Goal: Transaction & Acquisition: Purchase product/service

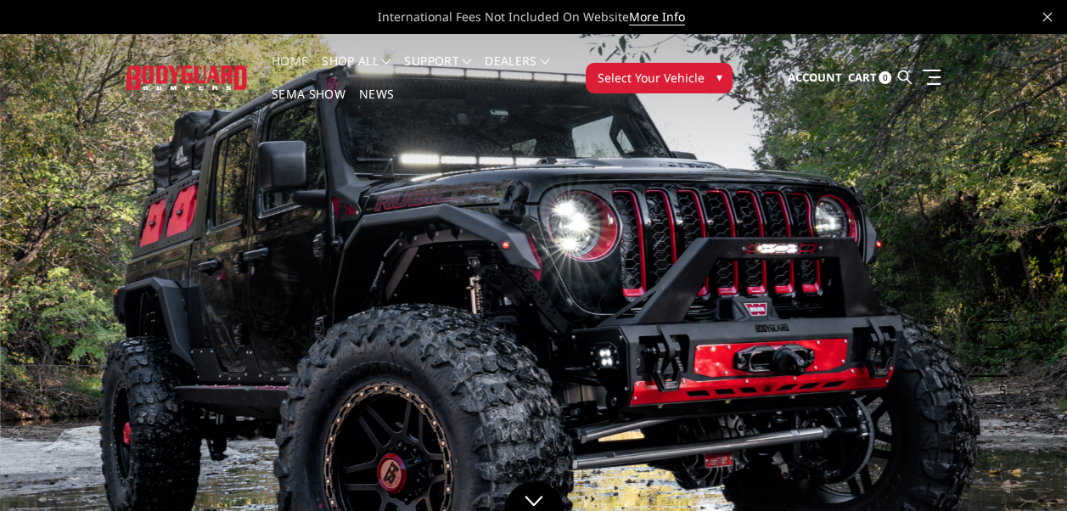
click at [639, 81] on span "Select Your Vehicle" at bounding box center [650, 78] width 107 height 18
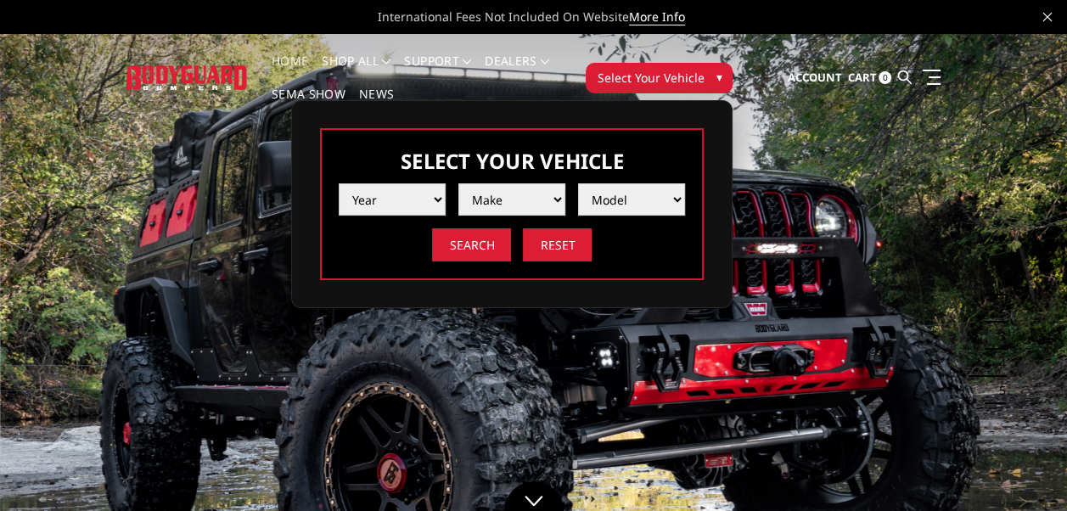
click at [438, 195] on select "Year 2025 2024 2023 2022 2021 2020 2019 2018 2017 2016 2015 2014 2013 2012 2011…" at bounding box center [392, 199] width 107 height 32
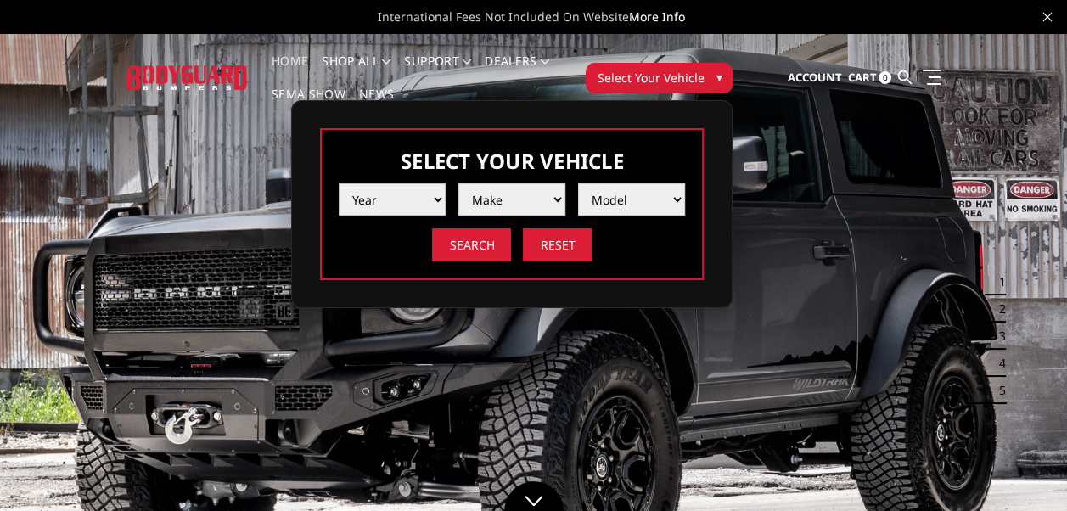
select select "yr_2024"
click at [339, 183] on select "Year 2025 2024 2023 2022 2021 2020 2019 2018 2017 2016 2015 2014 2013 2012 2011…" at bounding box center [392, 199] width 107 height 32
click at [508, 206] on select "Make Chevrolet Ford GMC Ram Toyota" at bounding box center [512, 199] width 107 height 32
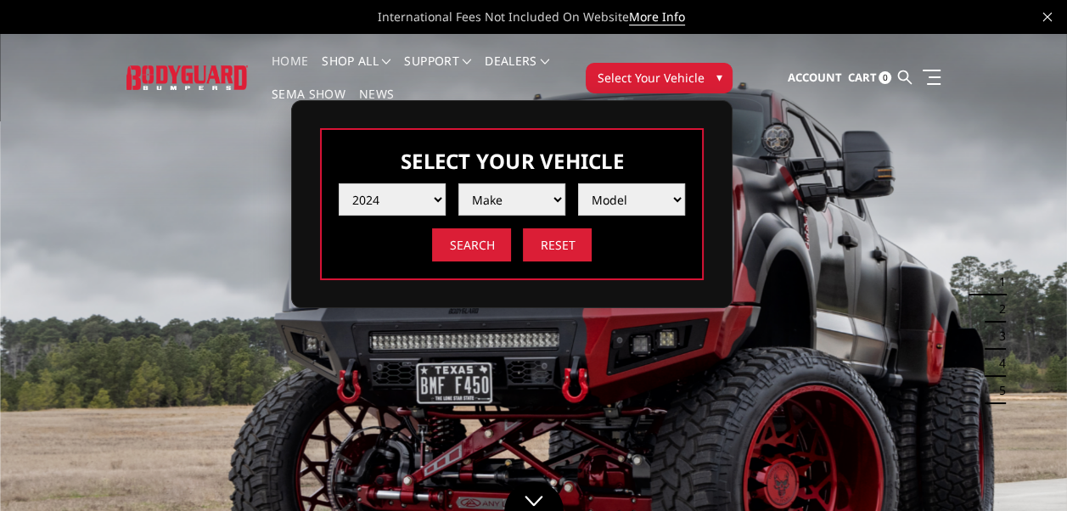
select select "mk_ram"
click at [459, 183] on select "Make Chevrolet Ford GMC Ram Toyota" at bounding box center [512, 199] width 107 height 32
click at [601, 196] on select "Model 1500 6-Lug 1500 Rebel 2500 / 3500 4500 / 5500 TRX" at bounding box center [631, 199] width 107 height 32
select select "md_2500-3500"
click at [578, 183] on select "Model 1500 6-Lug 1500 Rebel 2500 / 3500 4500 / 5500 TRX" at bounding box center [631, 199] width 107 height 32
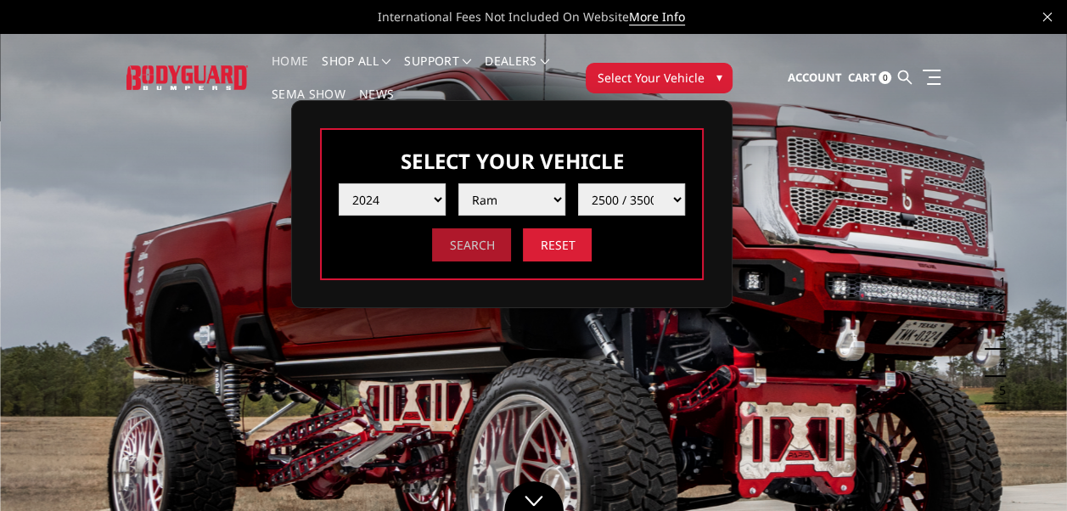
click at [463, 245] on input "Search" at bounding box center [471, 244] width 79 height 33
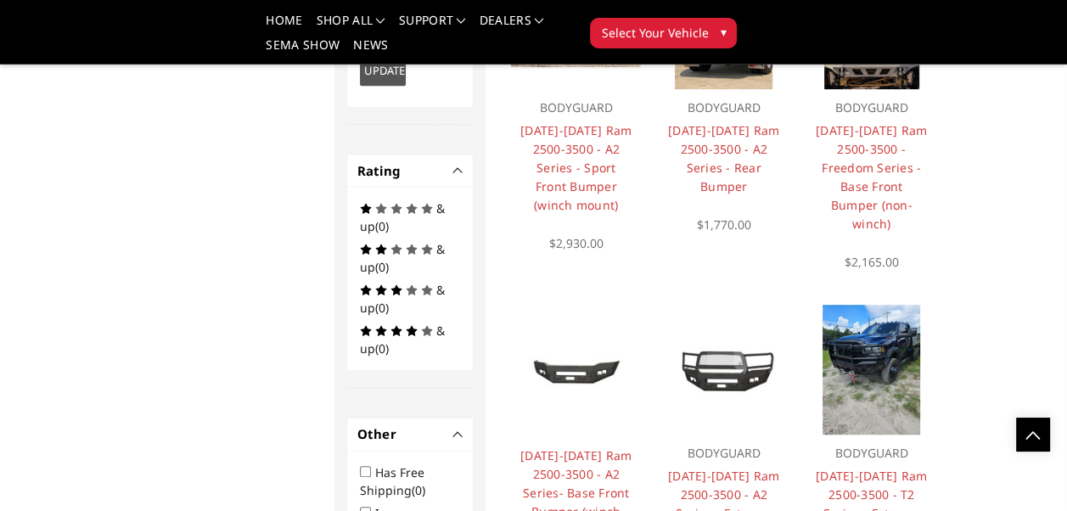
scroll to position [1046, 0]
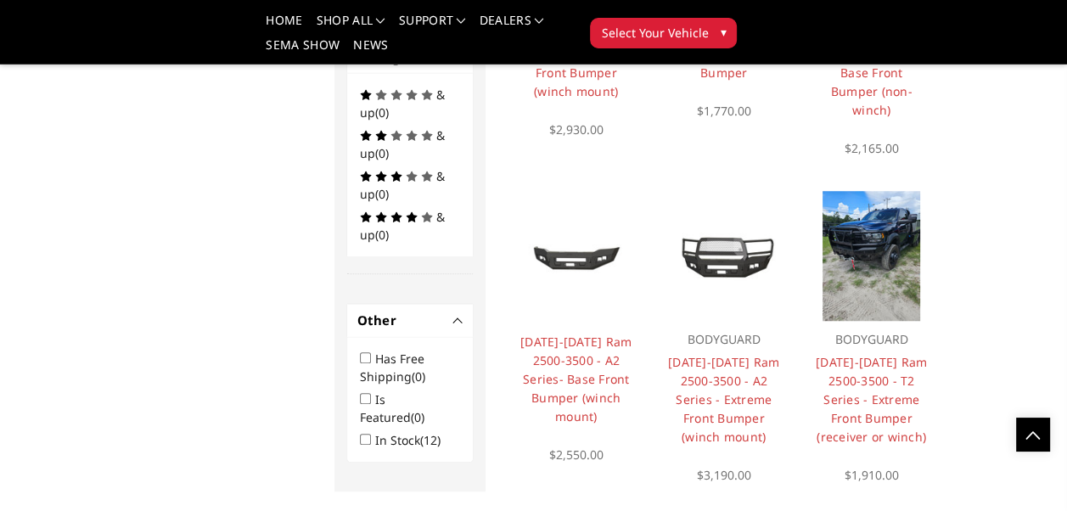
click at [882, 246] on img at bounding box center [872, 256] width 98 height 130
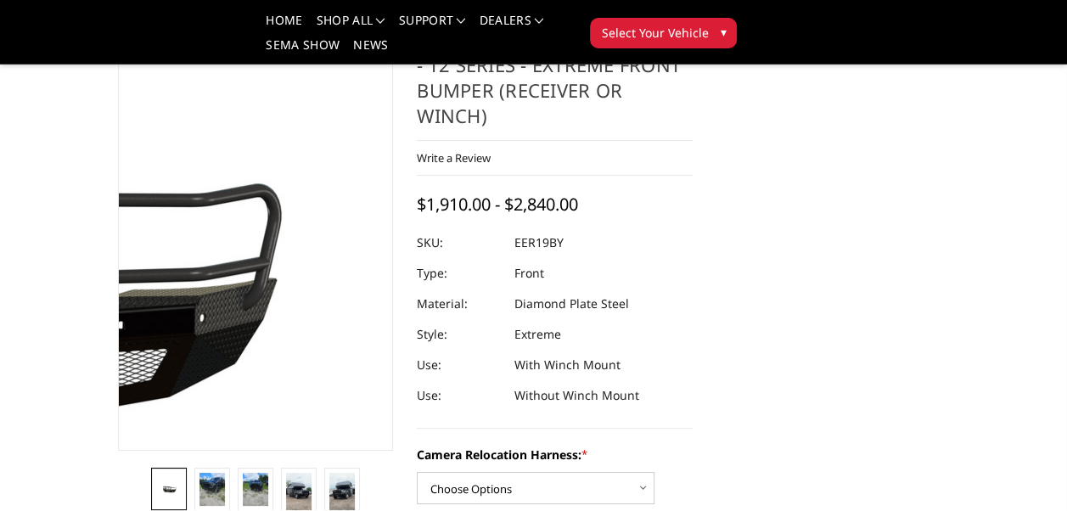
scroll to position [113, 0]
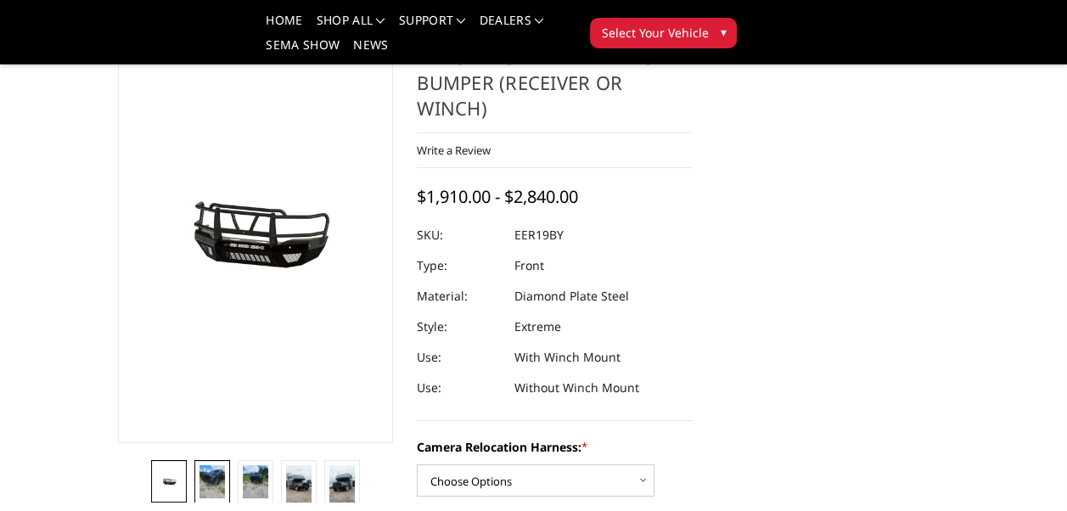
click at [217, 465] on img at bounding box center [212, 481] width 25 height 33
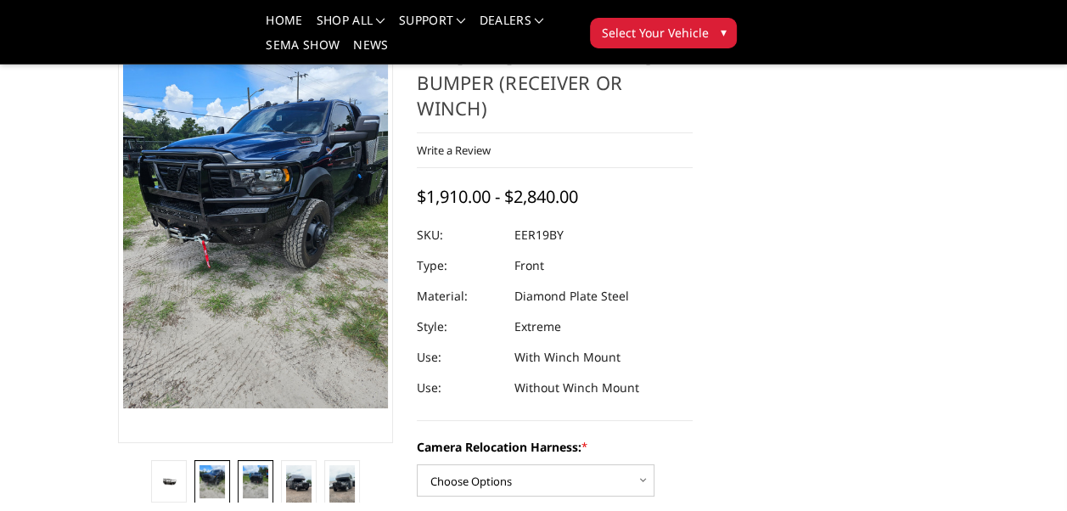
click at [256, 468] on img at bounding box center [255, 481] width 25 height 33
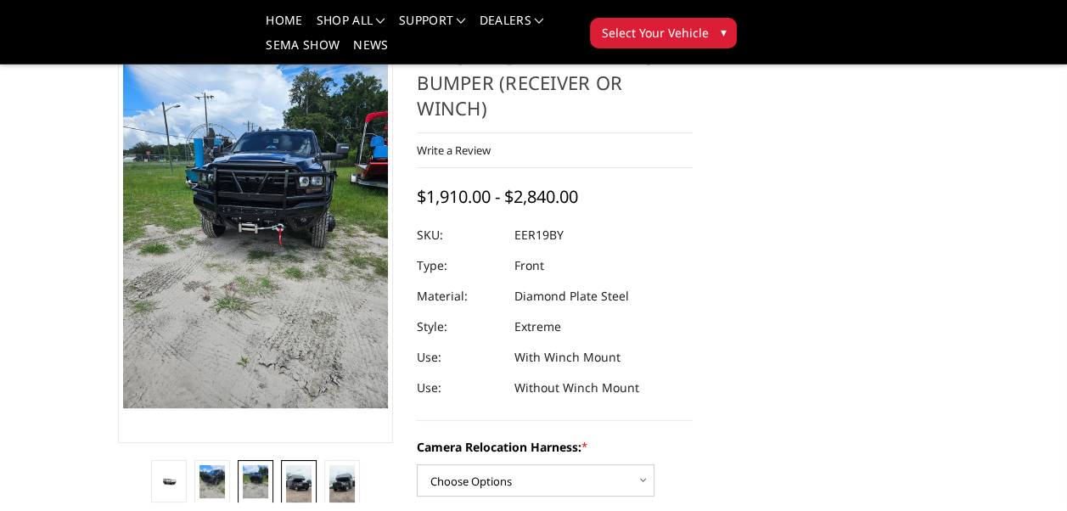
click at [302, 476] on img at bounding box center [298, 487] width 25 height 44
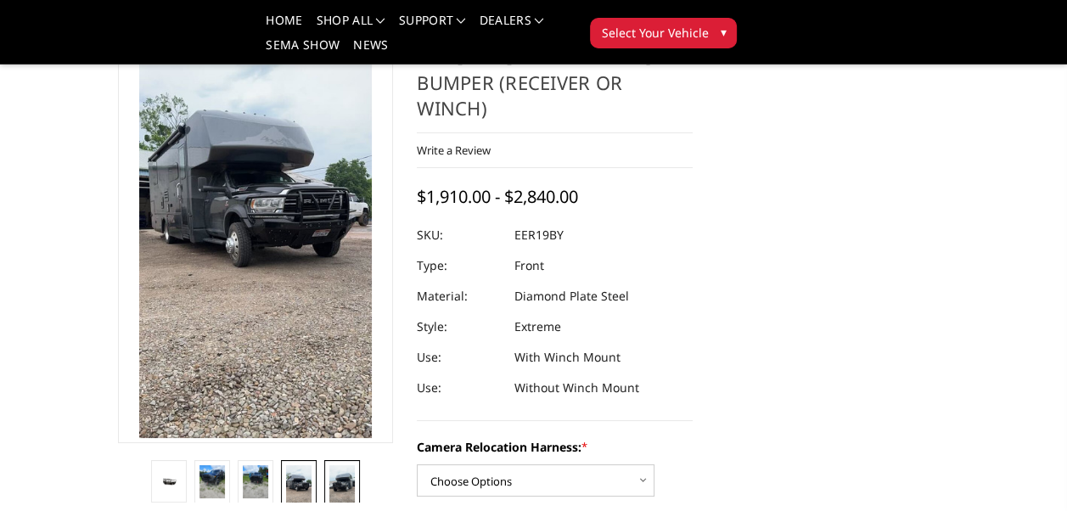
click at [342, 470] on img at bounding box center [341, 487] width 25 height 44
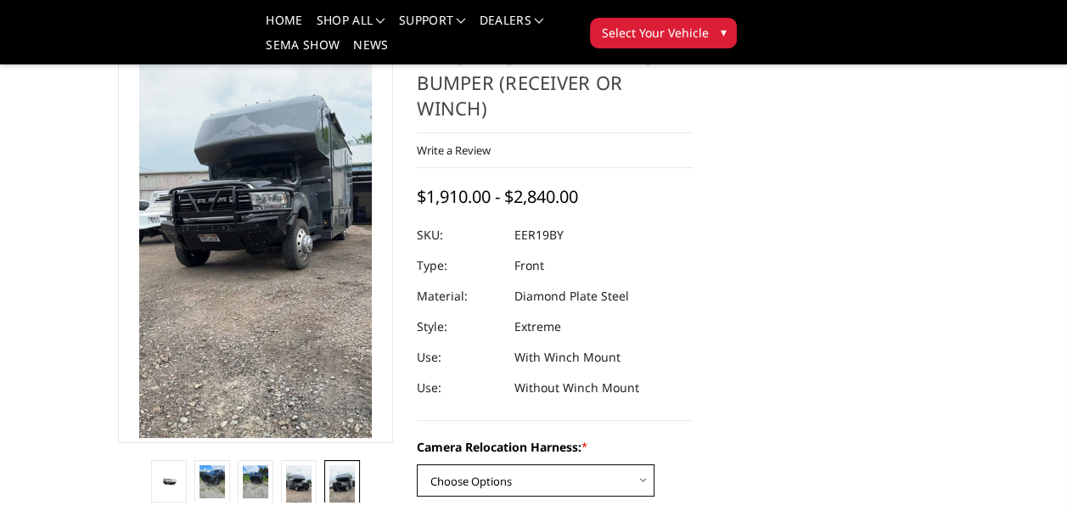
click at [489, 467] on select "Choose Options Without camera harness With camera harness" at bounding box center [536, 481] width 238 height 32
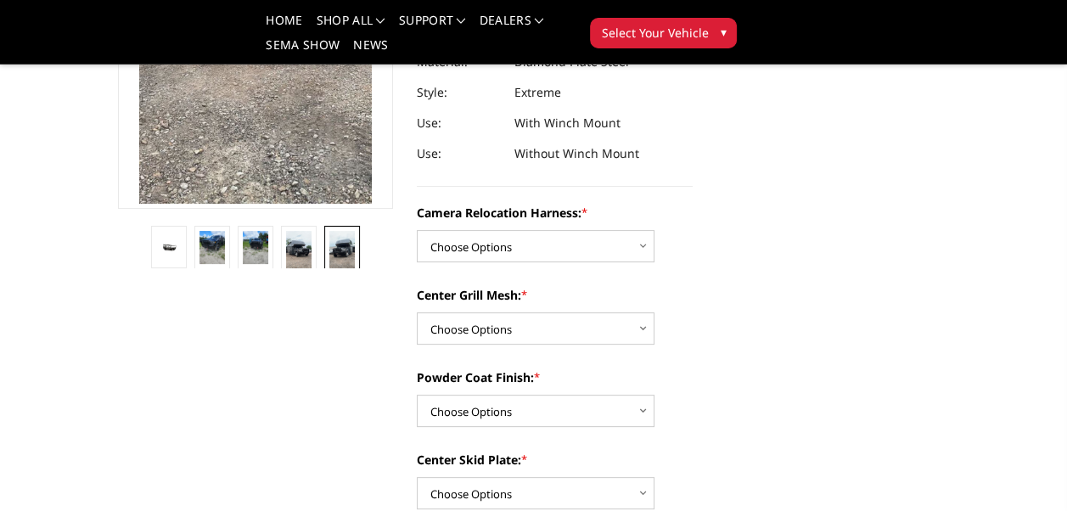
scroll to position [340, 0]
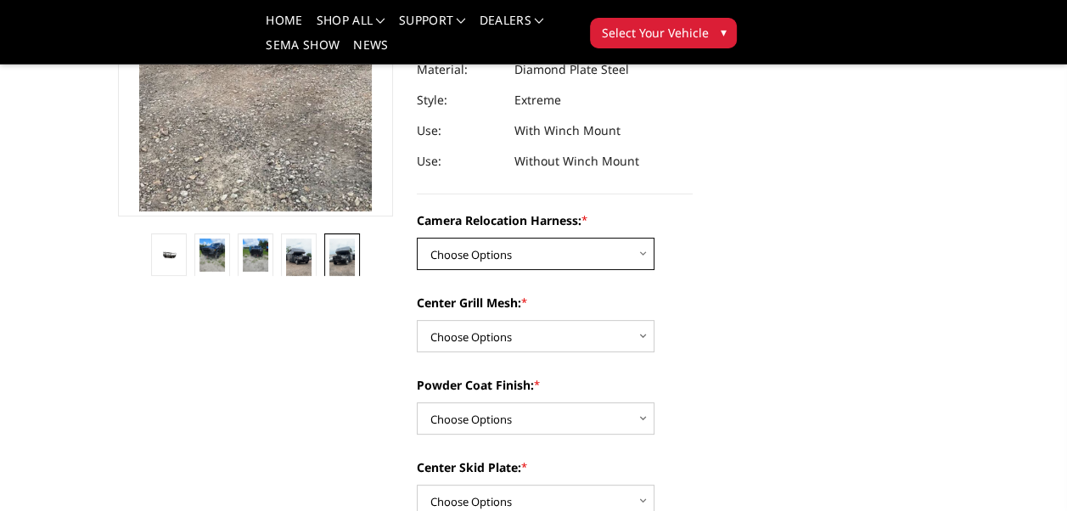
click at [643, 239] on select "Choose Options Without camera harness With camera harness" at bounding box center [536, 254] width 238 height 32
select select "3820"
click at [417, 238] on select "Choose Options Without camera harness With camera harness" at bounding box center [536, 254] width 238 height 32
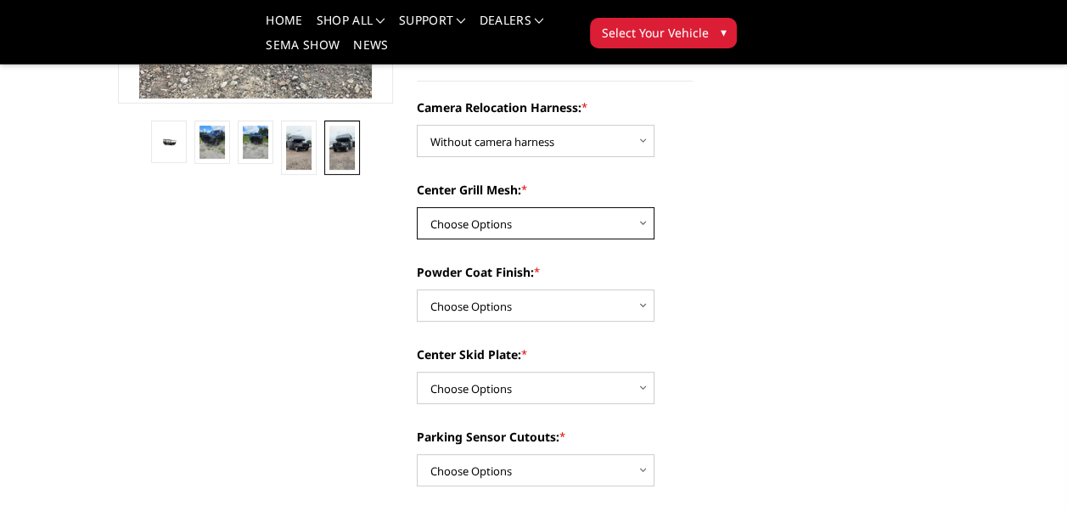
click at [601, 216] on select "Choose Options Without expanded metal With expanded metal" at bounding box center [536, 223] width 238 height 32
select select "3817"
click at [417, 207] on select "Choose Options Without expanded metal With expanded metal" at bounding box center [536, 223] width 238 height 32
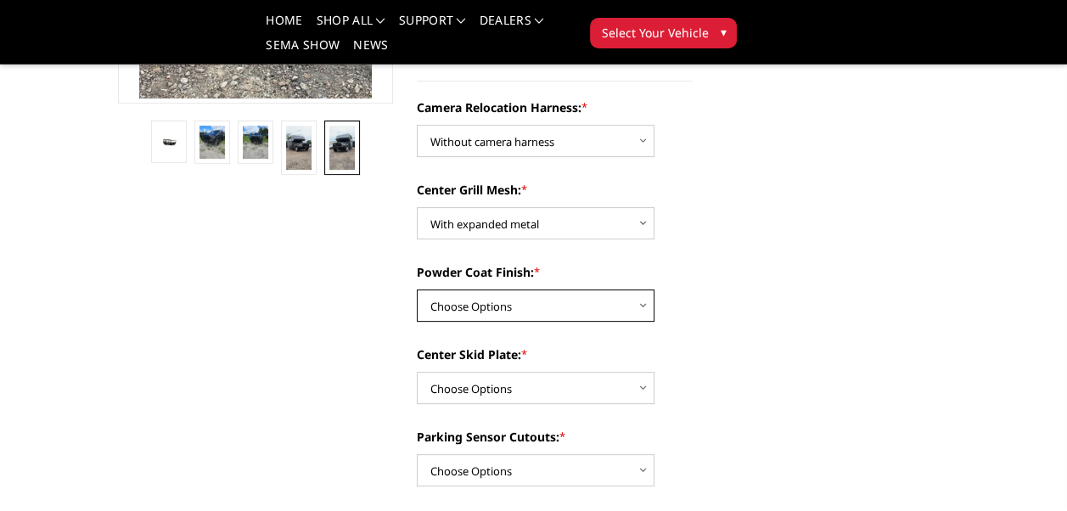
click at [555, 294] on select "Choose Options Textured Black Powder Coat Gloss Black Powder Coat Bare Metal" at bounding box center [536, 306] width 238 height 32
click at [555, 293] on select "Choose Options Textured Black Powder Coat Gloss Black Powder Coat Bare Metal" at bounding box center [536, 306] width 238 height 32
select select "3816"
click at [417, 290] on select "Choose Options Textured Black Powder Coat Gloss Black Powder Coat Bare Metal" at bounding box center [536, 306] width 238 height 32
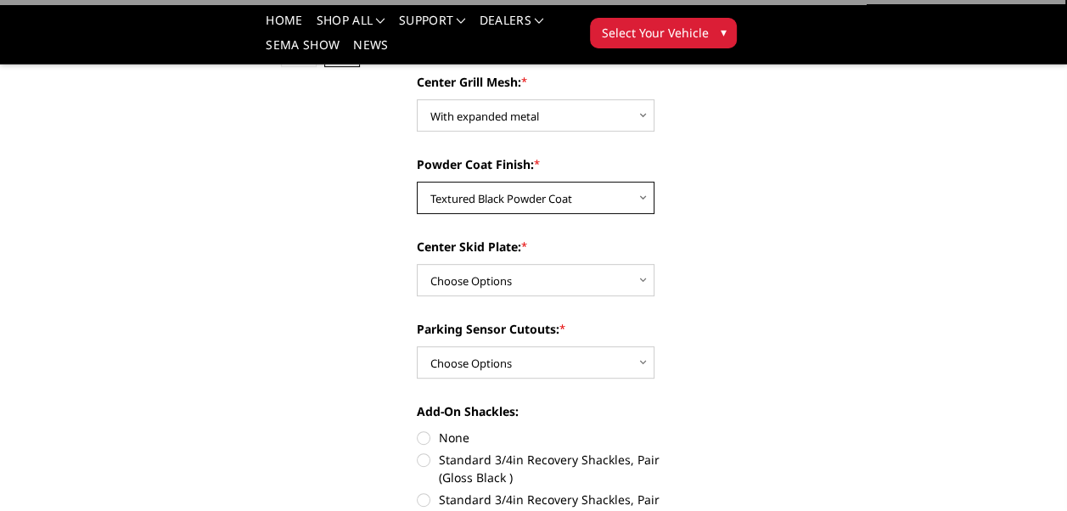
scroll to position [566, 0]
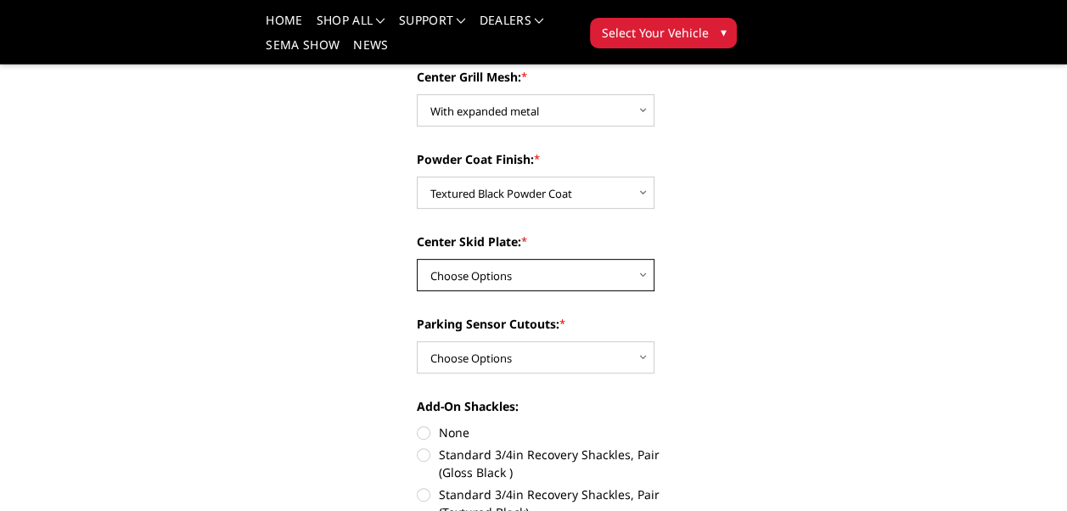
click at [553, 265] on select "Choose Options Winch Mount Skid Plate Standard Skid Plate (included) 2" Receive…" at bounding box center [536, 275] width 238 height 32
select select "3811"
click at [417, 259] on select "Choose Options Winch Mount Skid Plate Standard Skid Plate (included) 2" Receive…" at bounding box center [536, 275] width 238 height 32
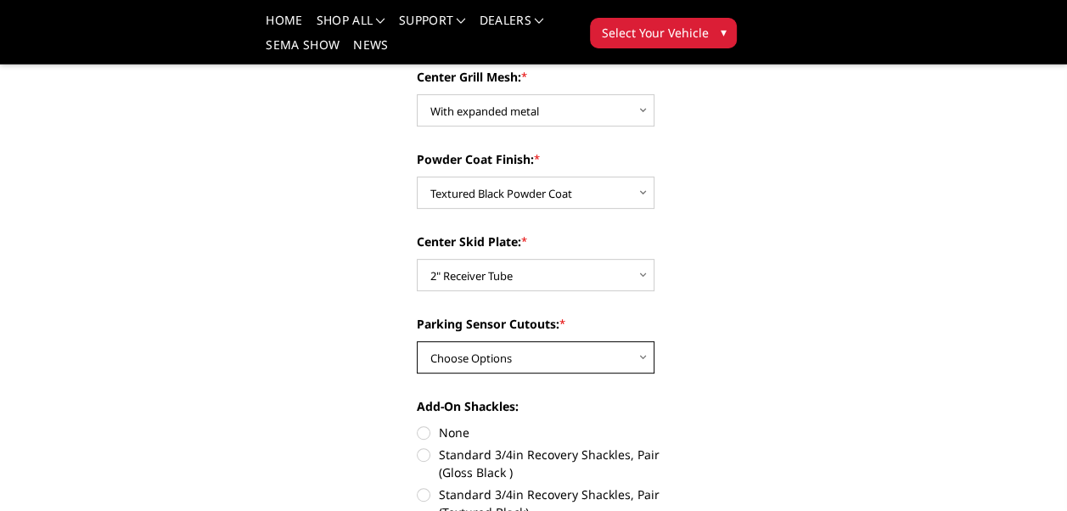
click at [534, 341] on select "Choose Options Yes - With Parking Sensor Cutouts" at bounding box center [536, 357] width 238 height 32
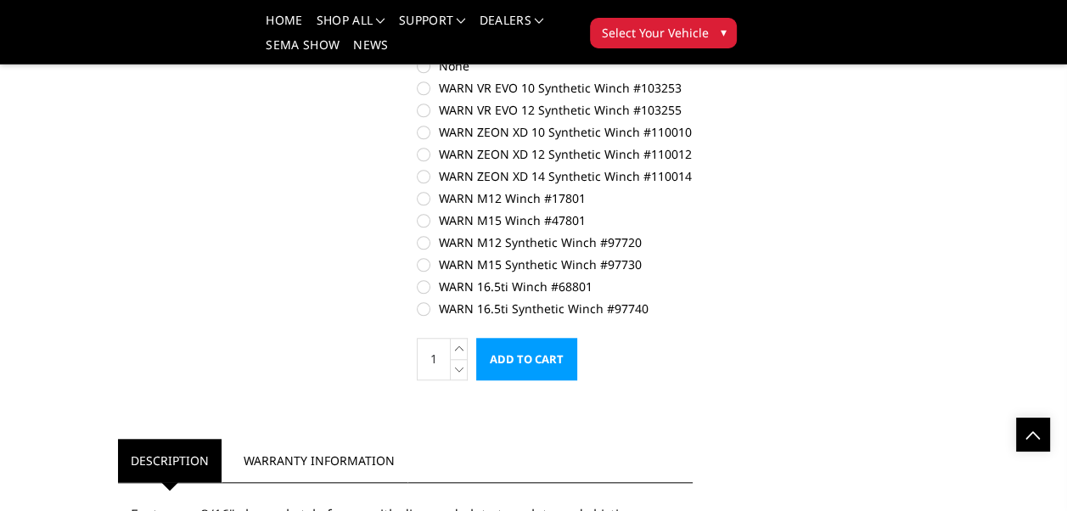
scroll to position [1245, 0]
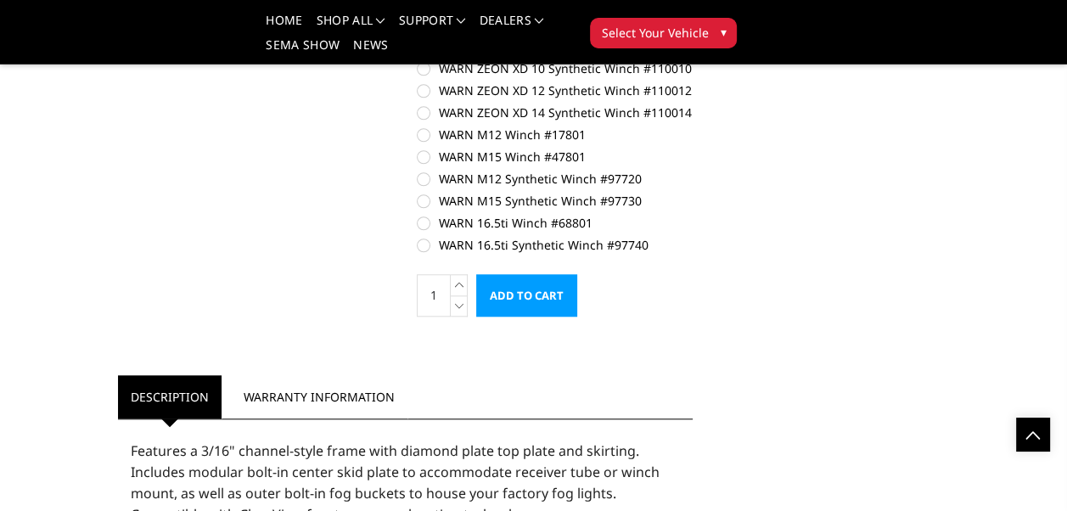
click at [521, 279] on input "Add to Cart" at bounding box center [526, 295] width 101 height 42
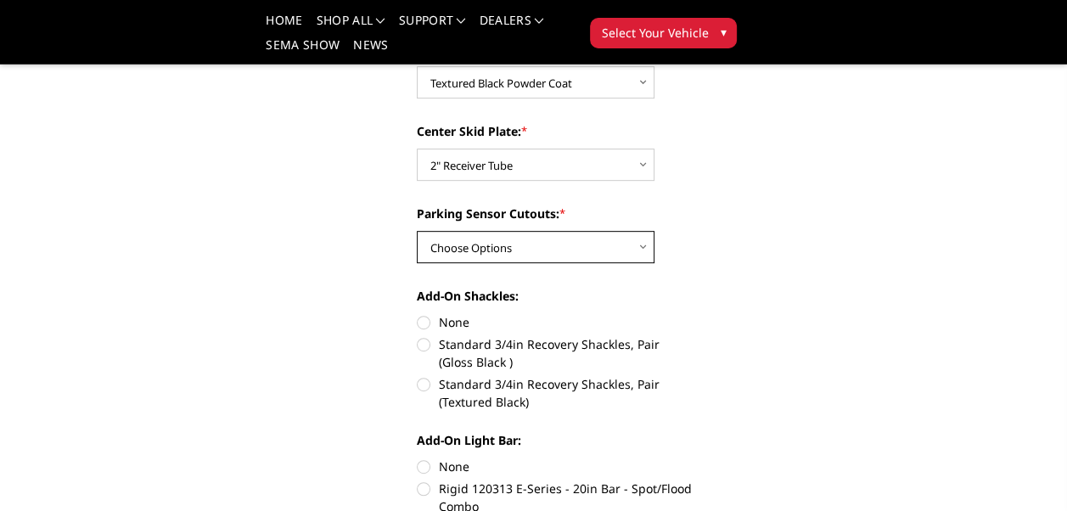
scroll to position [668, 0]
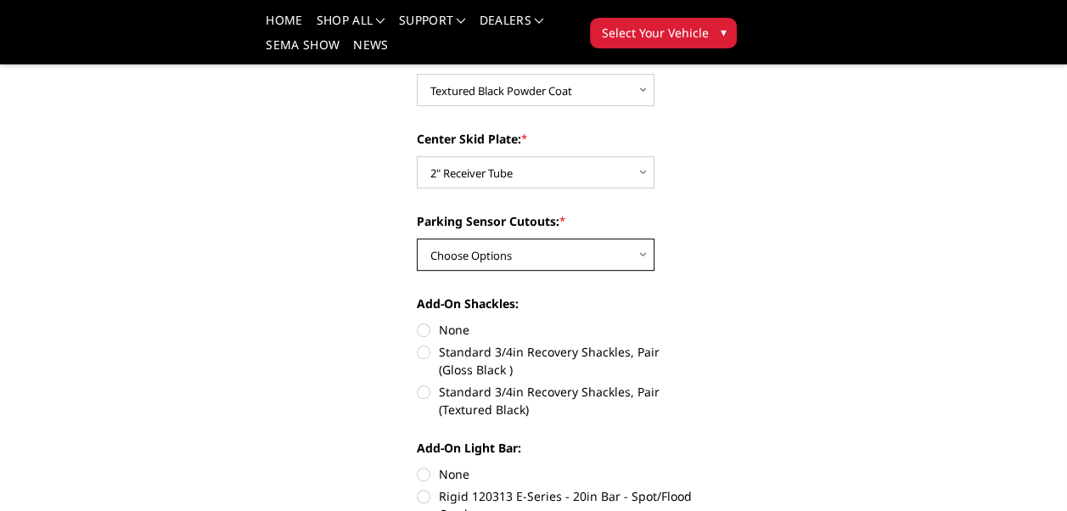
click at [554, 239] on select "Choose Options Yes - With Parking Sensor Cutouts" at bounding box center [536, 255] width 238 height 32
click at [425, 321] on label "None" at bounding box center [555, 330] width 276 height 18
click at [418, 321] on input "None" at bounding box center [417, 321] width 1 height 1
radio input "true"
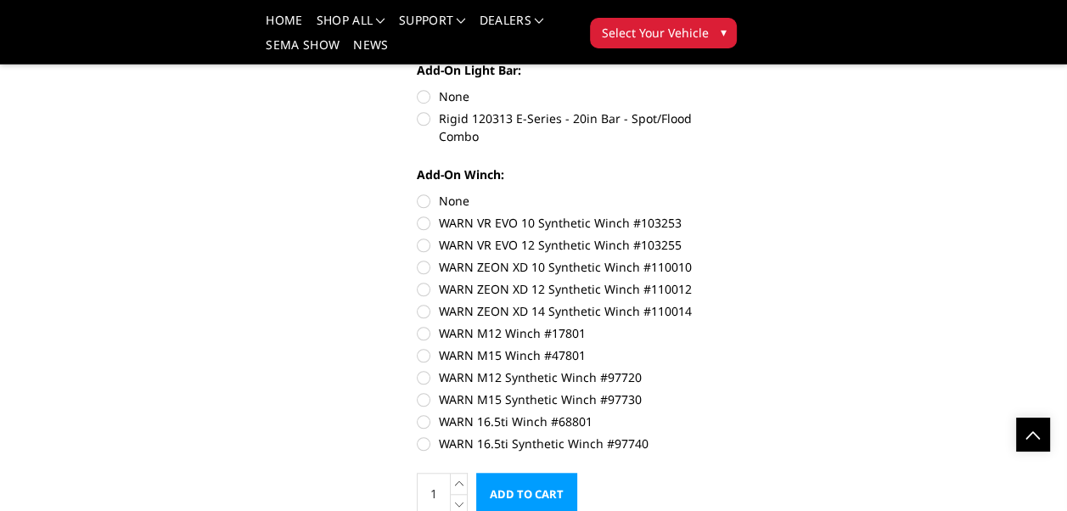
scroll to position [1008, 0]
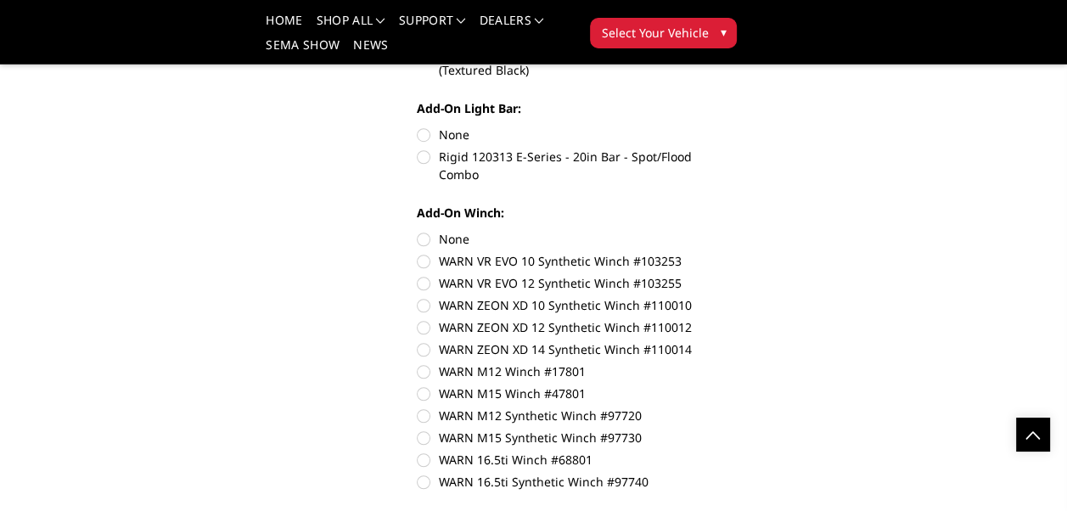
click at [425, 230] on label "None" at bounding box center [555, 239] width 276 height 18
click at [418, 230] on input "None" at bounding box center [417, 230] width 1 height 1
radio input "true"
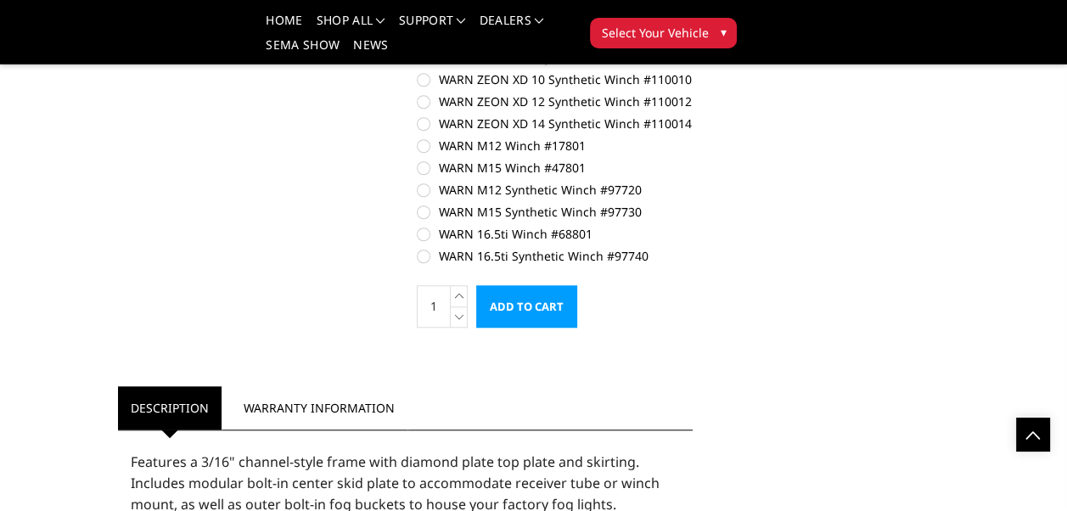
click at [525, 290] on input "Add to Cart" at bounding box center [526, 306] width 101 height 42
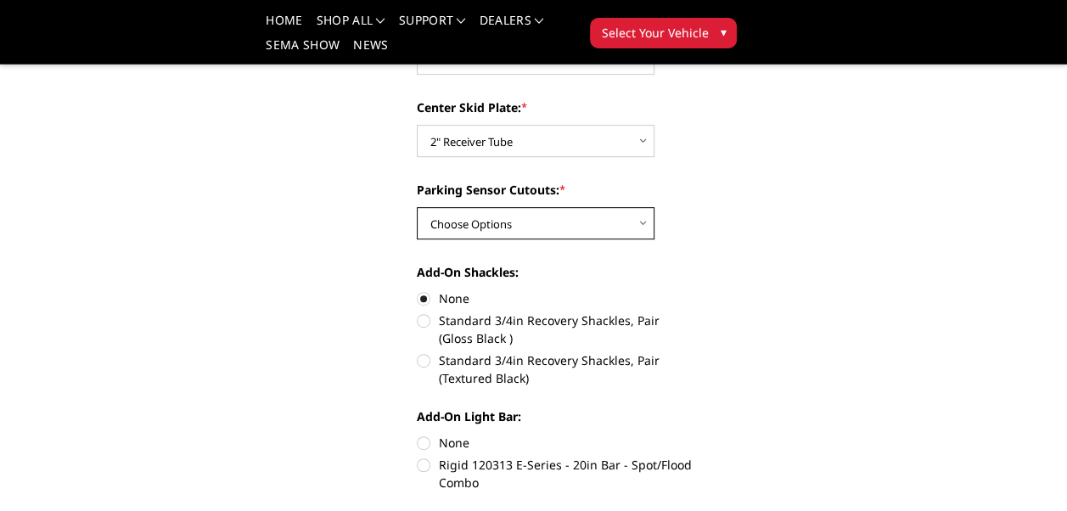
scroll to position [668, 0]
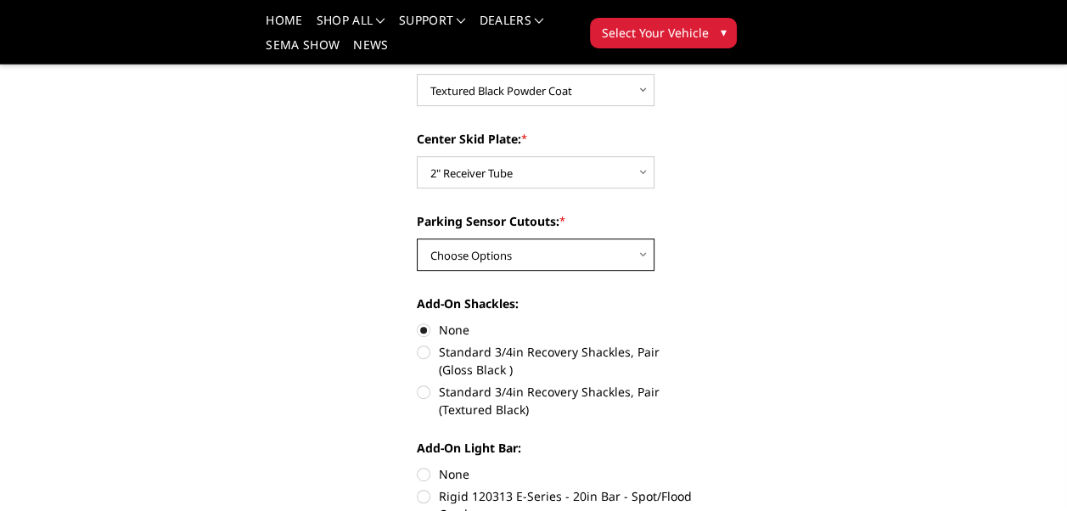
click at [533, 243] on select "Choose Options Yes - With Parking Sensor Cutouts" at bounding box center [536, 255] width 238 height 32
select select "3810"
click at [417, 239] on select "Choose Options Yes - With Parking Sensor Cutouts" at bounding box center [536, 255] width 238 height 32
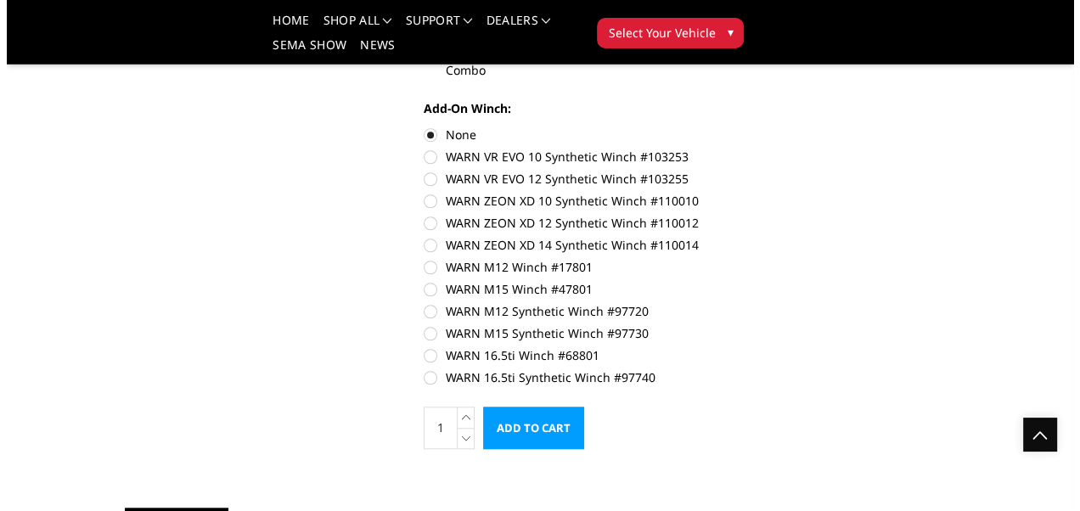
scroll to position [1121, 0]
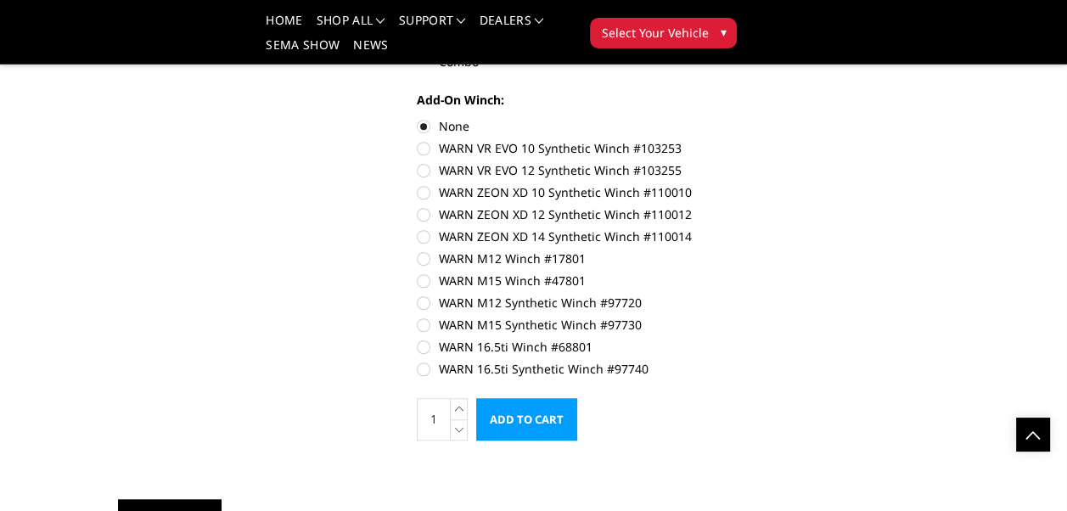
click at [545, 399] on input "Add to Cart" at bounding box center [526, 419] width 101 height 42
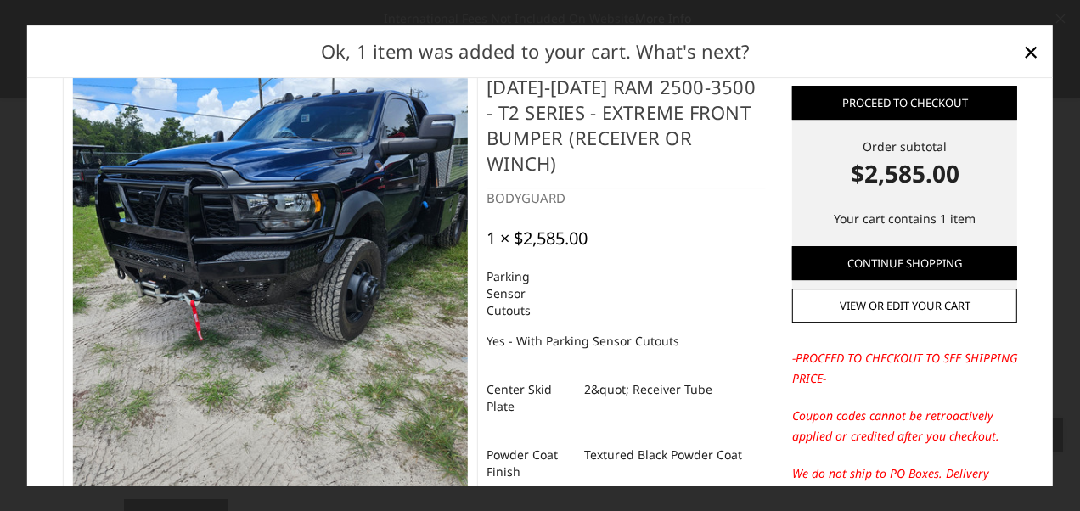
scroll to position [0, 0]
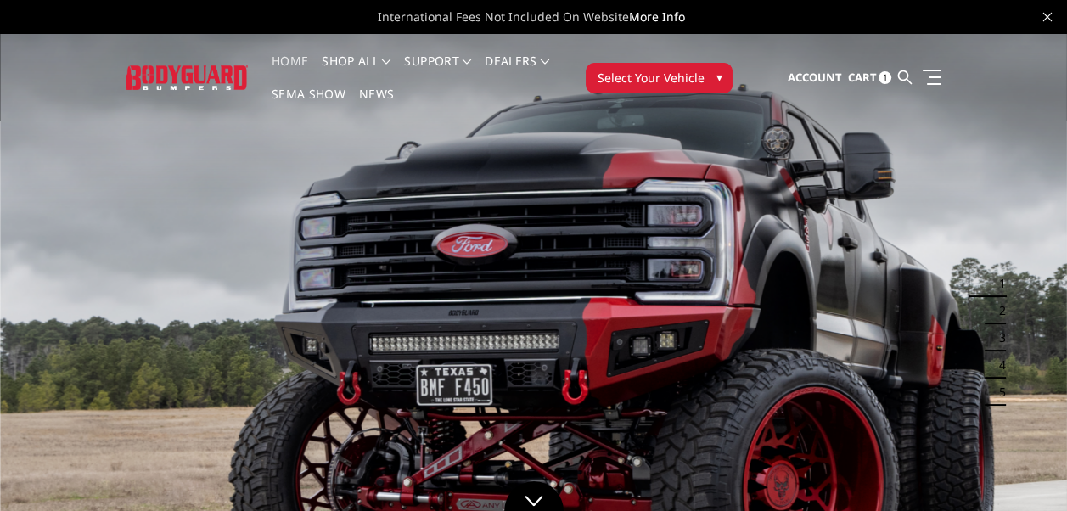
click at [642, 76] on span "Select Your Vehicle" at bounding box center [650, 78] width 107 height 18
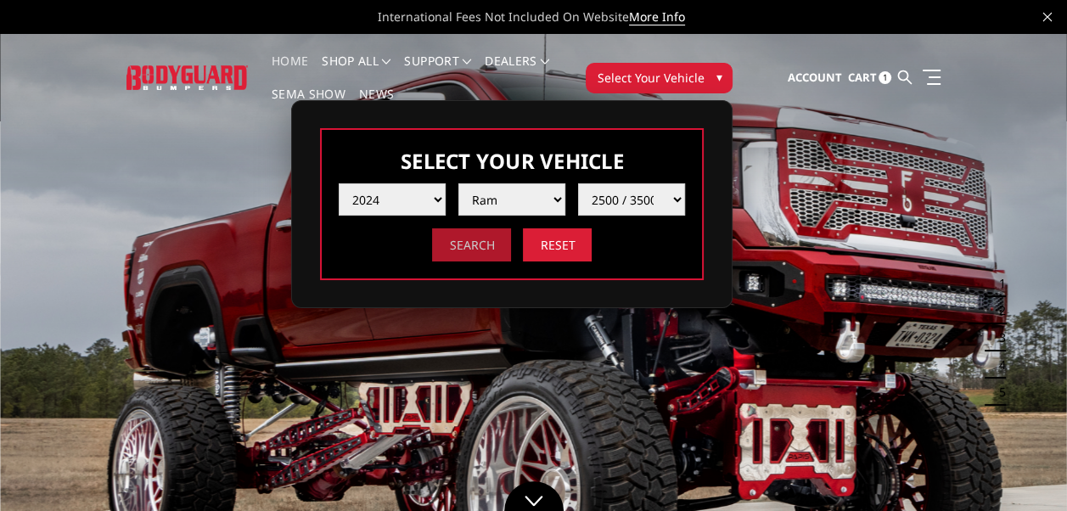
click at [479, 243] on input "Search" at bounding box center [471, 244] width 79 height 33
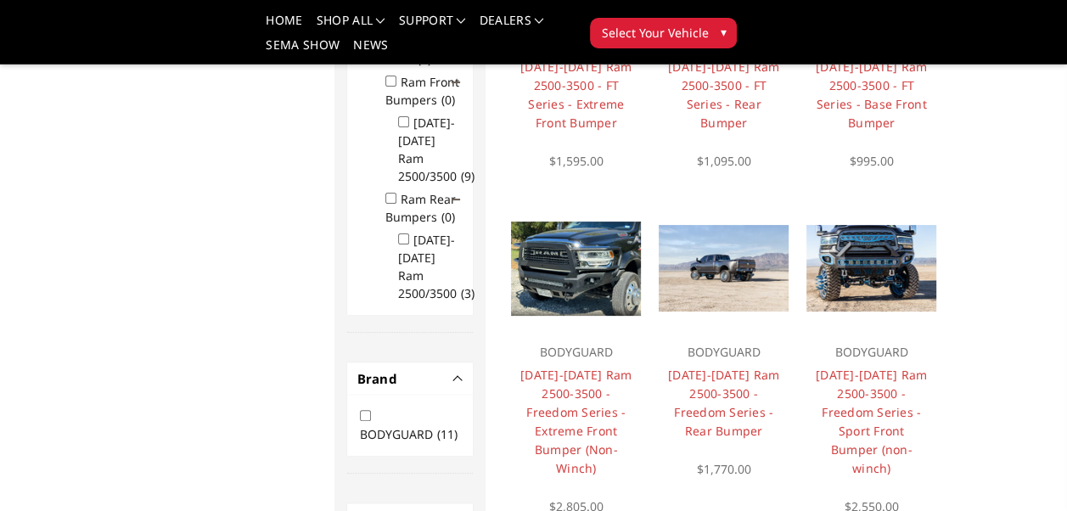
scroll to position [367, 0]
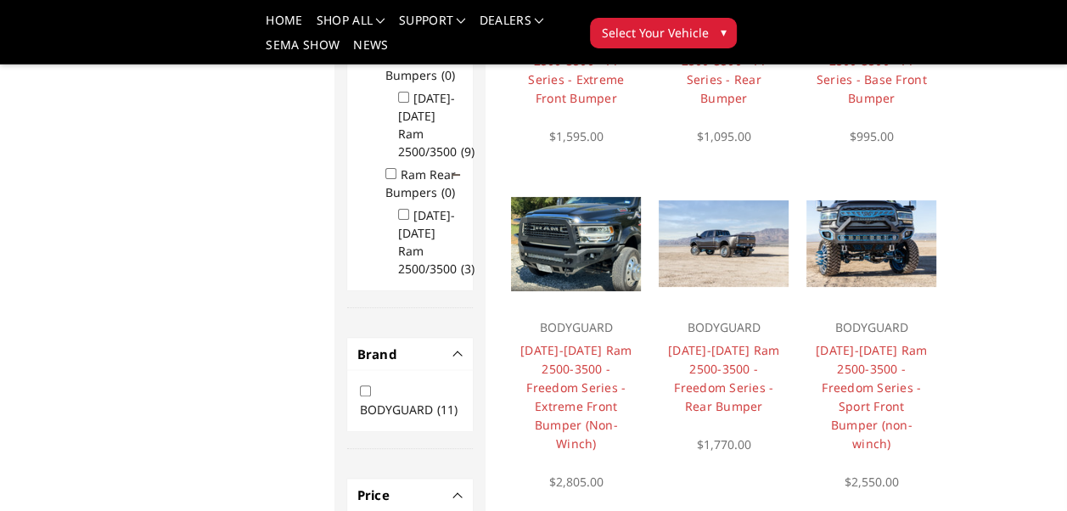
click at [582, 378] on h4 "[DATE]-[DATE] Ram 2500-3500 - Freedom Series - Extreme Front Bumper (Non-Winch)" at bounding box center [576, 397] width 113 height 112
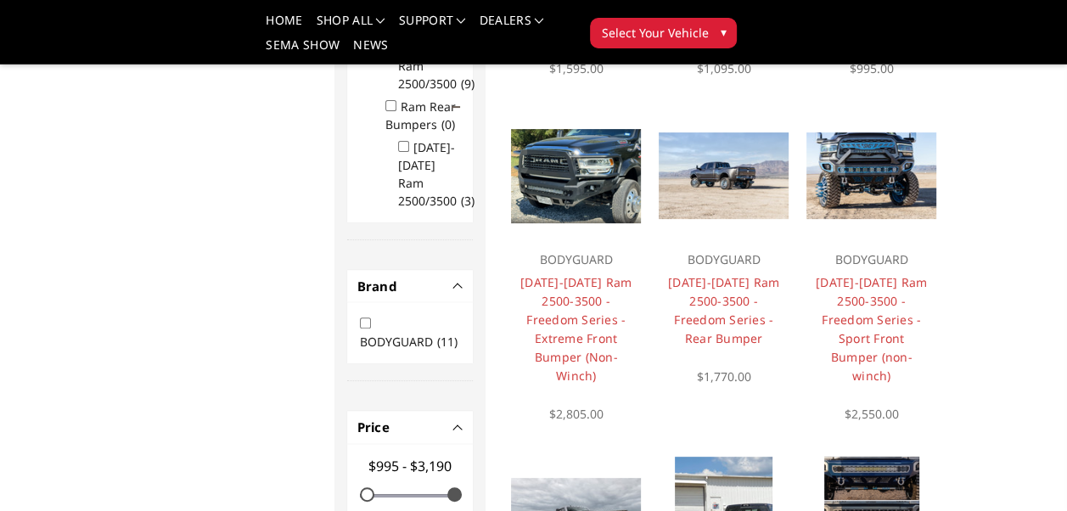
scroll to position [479, 0]
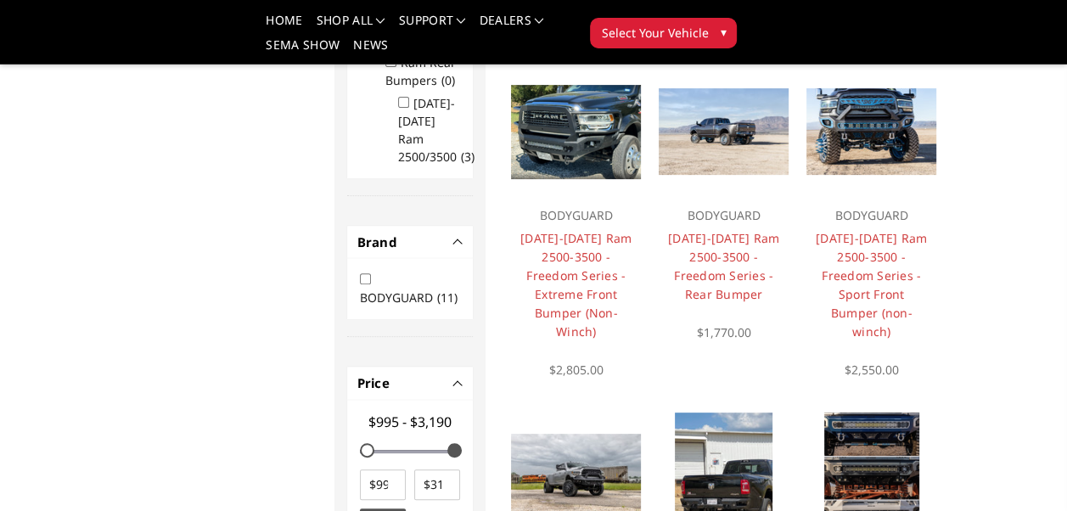
click at [360, 279] on input "BODYGUARD (11)" at bounding box center [365, 278] width 11 height 11
checkbox input "true"
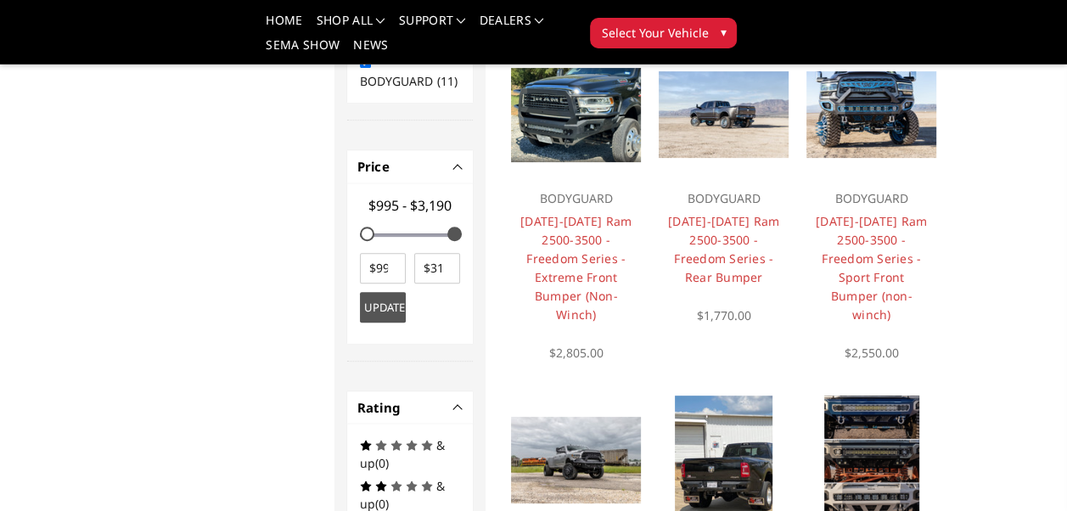
scroll to position [500, 0]
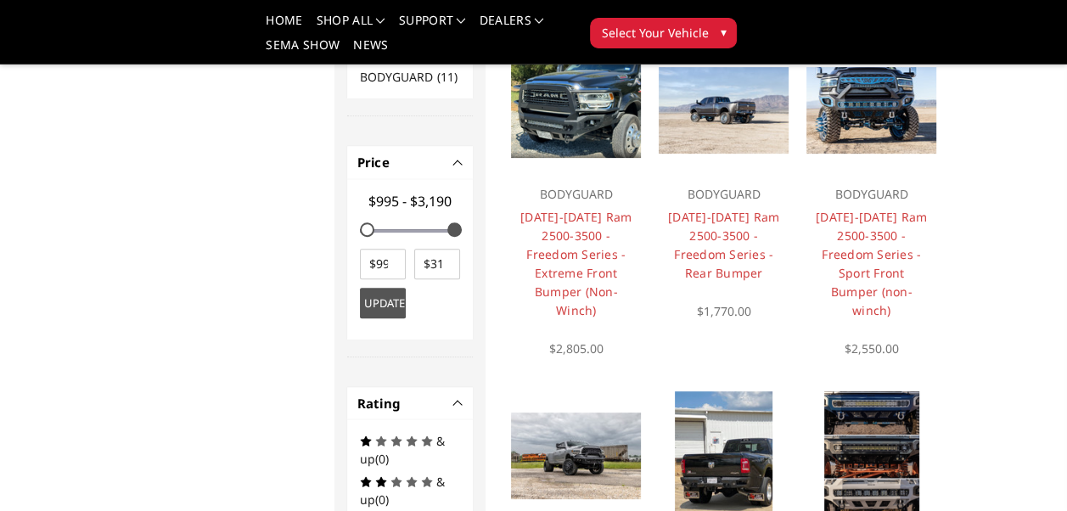
click at [560, 262] on h4 "[DATE]-[DATE] Ram 2500-3500 - Freedom Series - Extreme Front Bumper (Non-Winch)" at bounding box center [576, 264] width 113 height 112
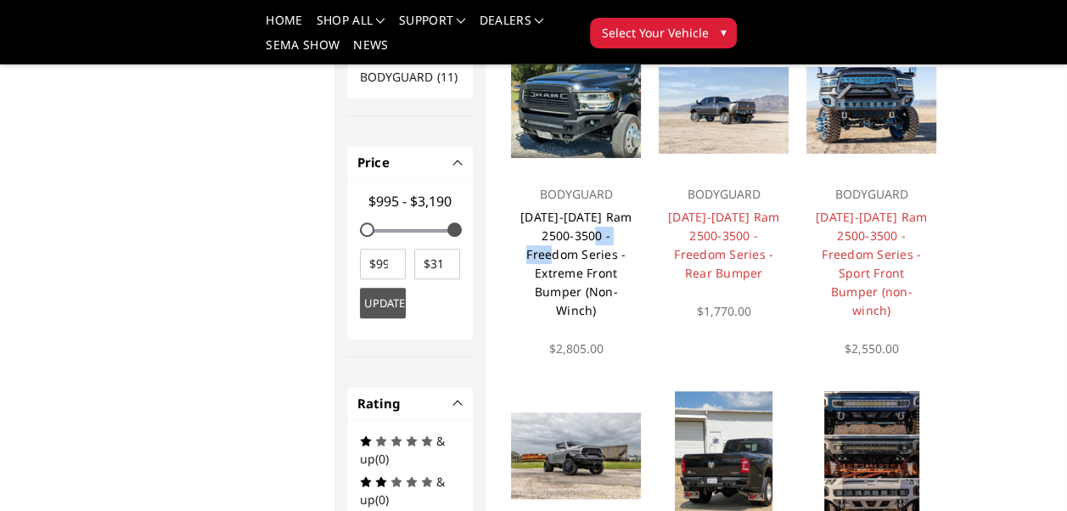
drag, startPoint x: 560, startPoint y: 262, endPoint x: 561, endPoint y: 219, distance: 42.5
click at [561, 219] on link "[DATE]-[DATE] Ram 2500-3500 - Freedom Series - Extreme Front Bumper (Non-Winch)" at bounding box center [576, 264] width 111 height 110
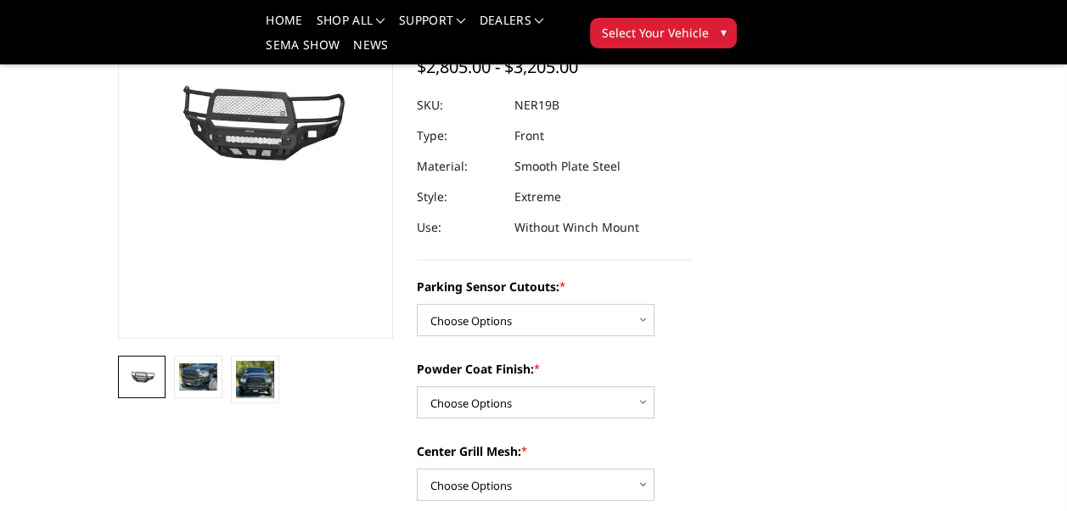
scroll to position [226, 0]
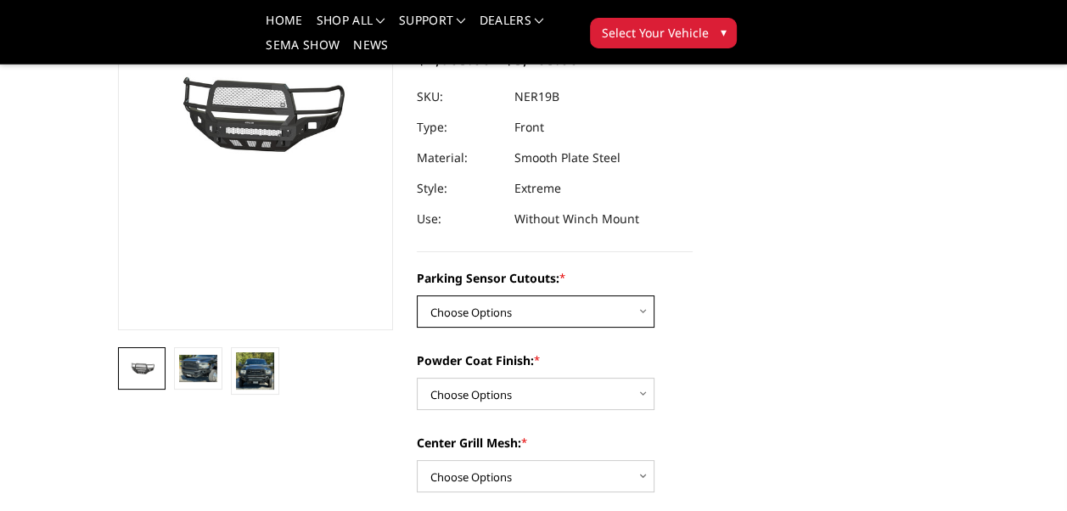
click at [527, 307] on select "Choose Options No - Without Parking Sensor Cutouts Yes - With Parking Sensor Cu…" at bounding box center [536, 312] width 238 height 32
select select "2700"
click at [417, 296] on select "Choose Options No - Without Parking Sensor Cutouts Yes - With Parking Sensor Cu…" at bounding box center [536, 312] width 238 height 32
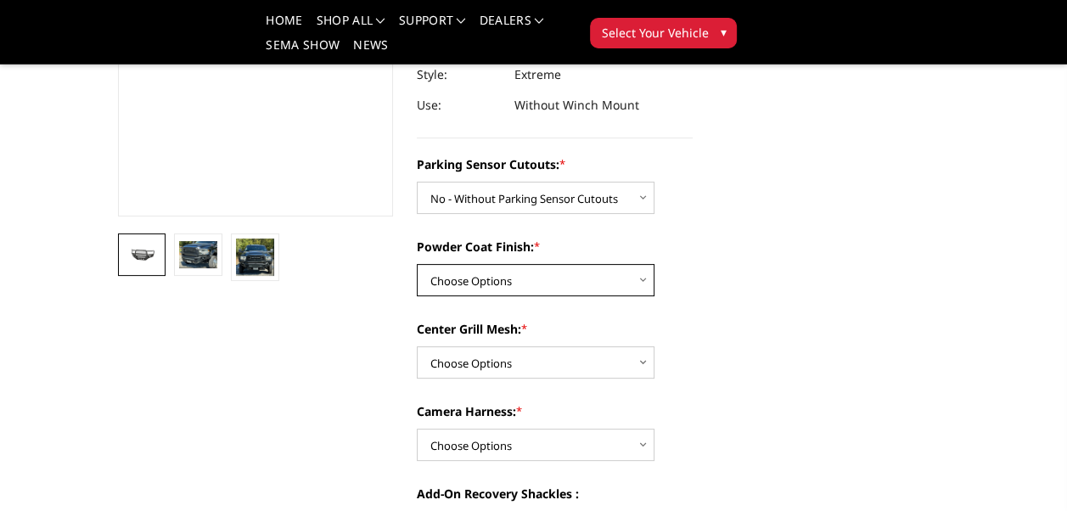
click at [557, 271] on select "Choose Options Bare Metal Texture Black Powder Coat" at bounding box center [536, 280] width 238 height 32
select select "2703"
click at [417, 264] on select "Choose Options Bare Metal Texture Black Powder Coat" at bounding box center [536, 280] width 238 height 32
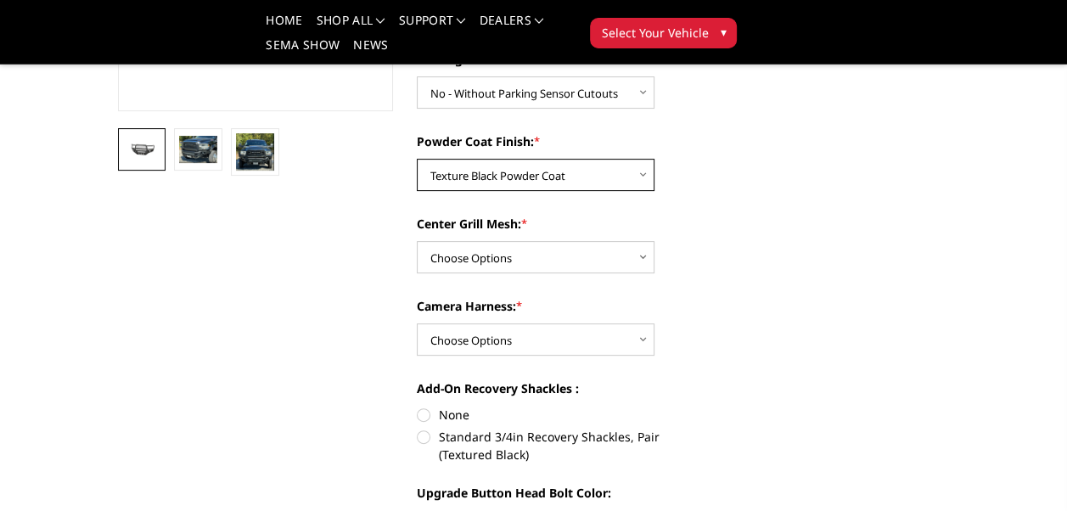
scroll to position [453, 0]
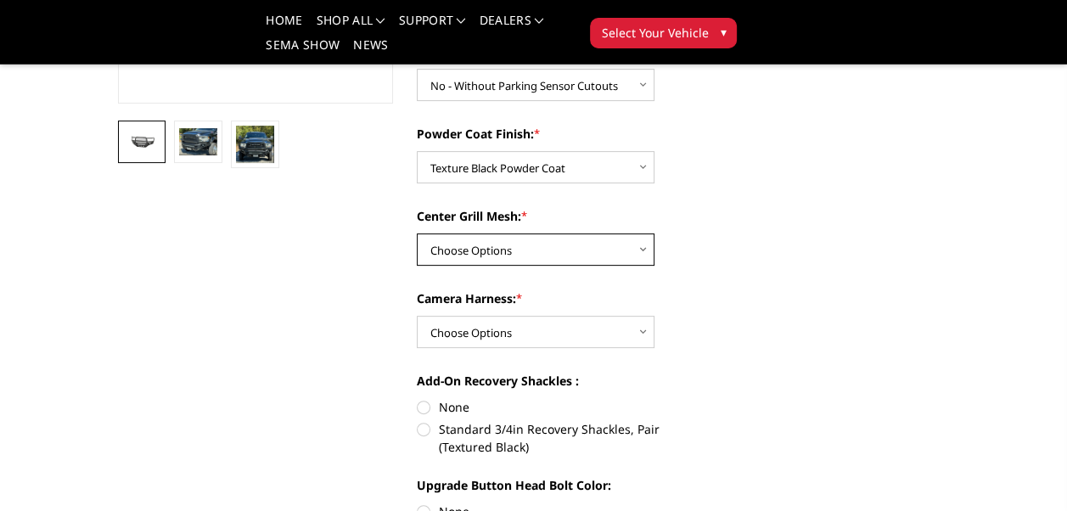
click at [520, 249] on select "Choose Options With Center Grill Mesh Without Center Grill Mesh" at bounding box center [536, 250] width 238 height 32
select select "2704"
click at [417, 234] on select "Choose Options With Center Grill Mesh Without Center Grill Mesh" at bounding box center [536, 250] width 238 height 32
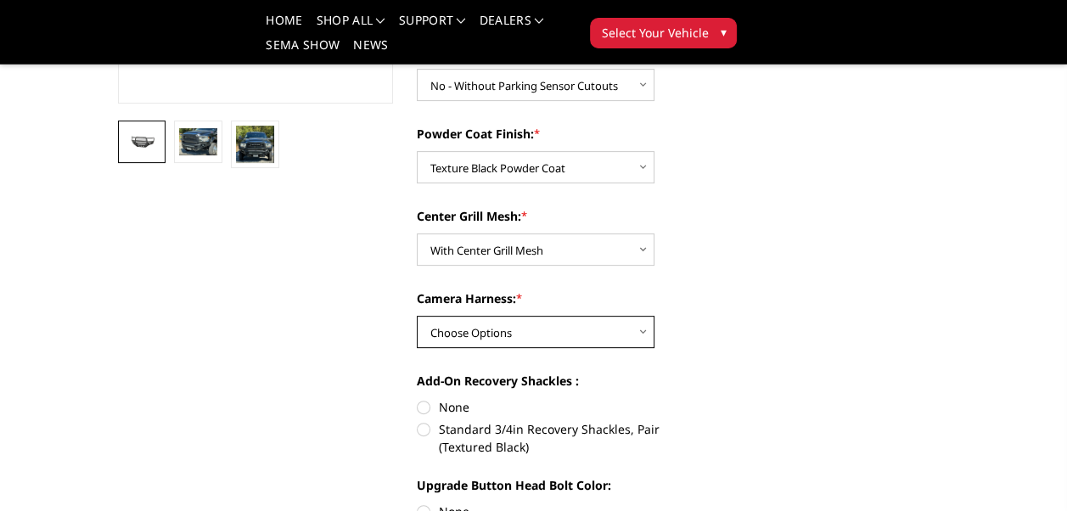
click at [531, 335] on select "Choose Options WITH Camera Harness WITHOUT Camera Harness" at bounding box center [536, 332] width 238 height 32
select select "2707"
click at [417, 316] on select "Choose Options WITH Camera Harness WITHOUT Camera Harness" at bounding box center [536, 332] width 238 height 32
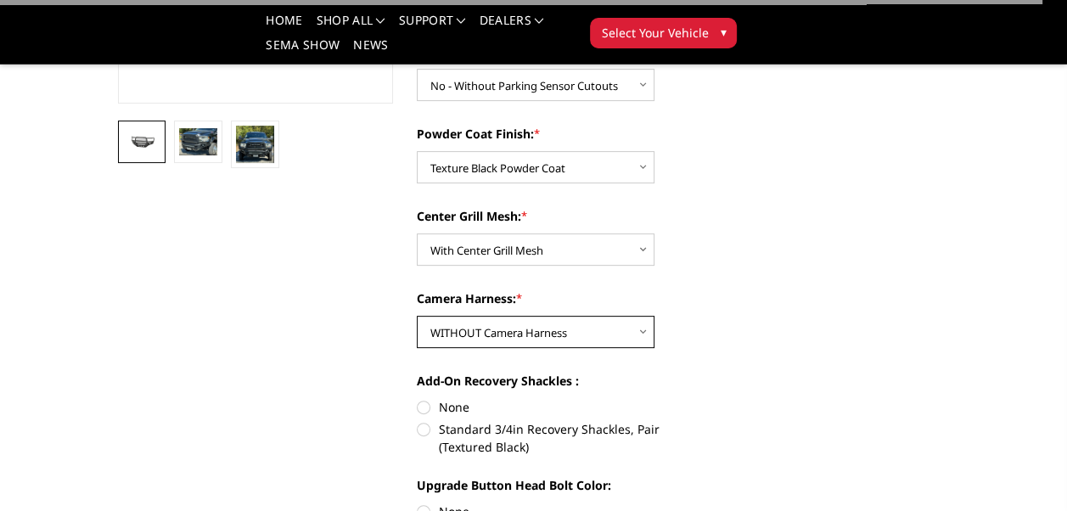
scroll to position [566, 0]
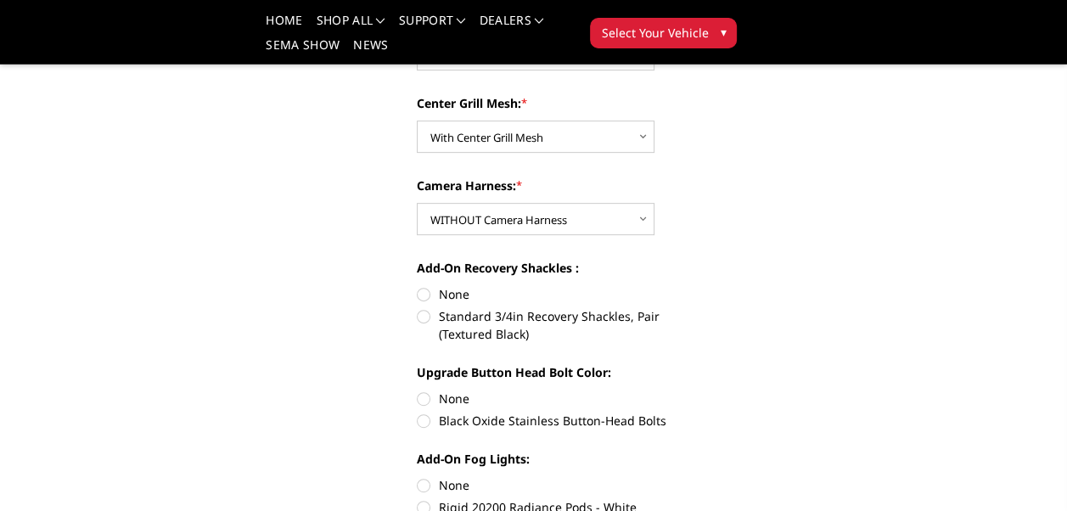
click at [422, 294] on label "None" at bounding box center [555, 294] width 276 height 18
click at [418, 286] on input "None" at bounding box center [417, 285] width 1 height 1
radio input "true"
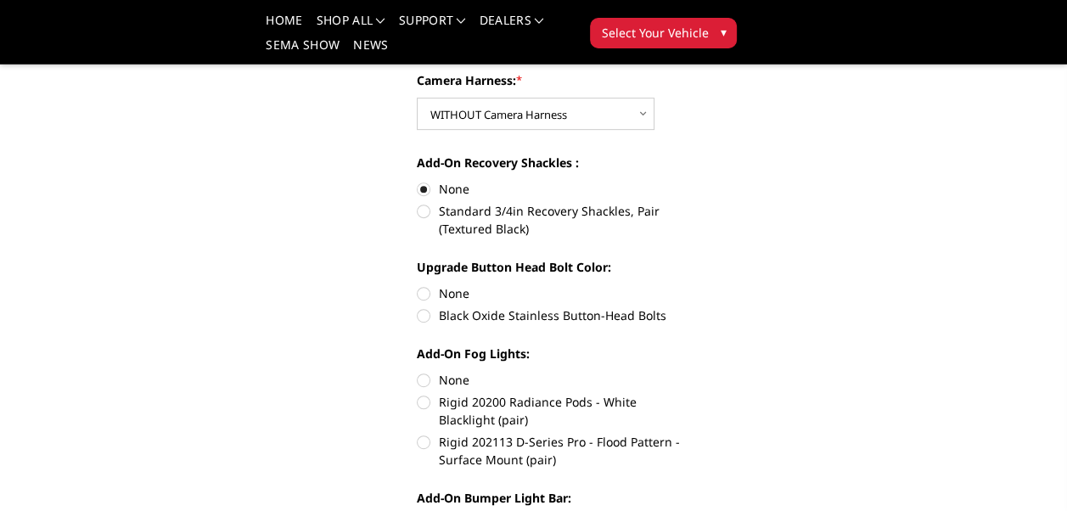
scroll to position [679, 0]
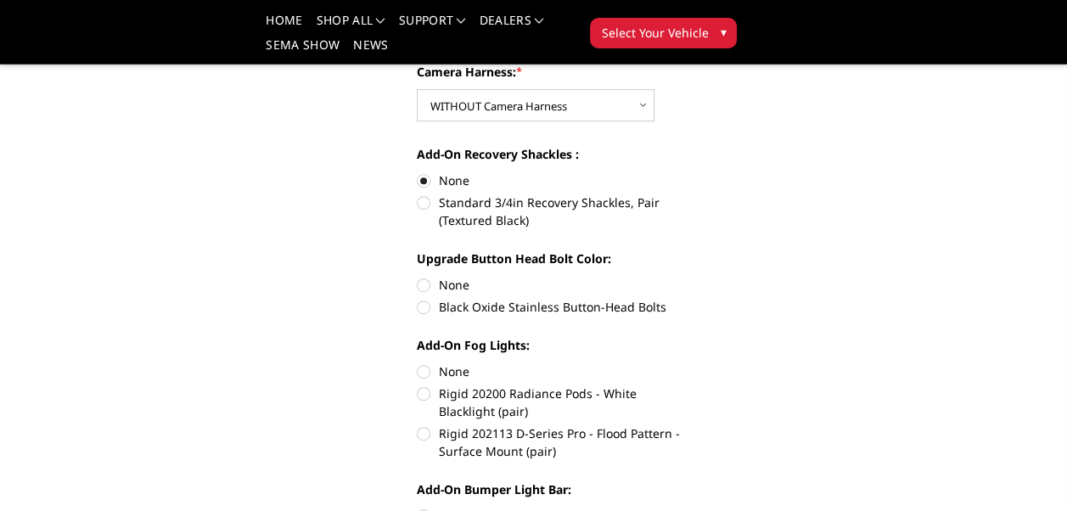
click at [425, 284] on label "None" at bounding box center [555, 285] width 276 height 18
click at [418, 277] on input "None" at bounding box center [417, 276] width 1 height 1
radio input "true"
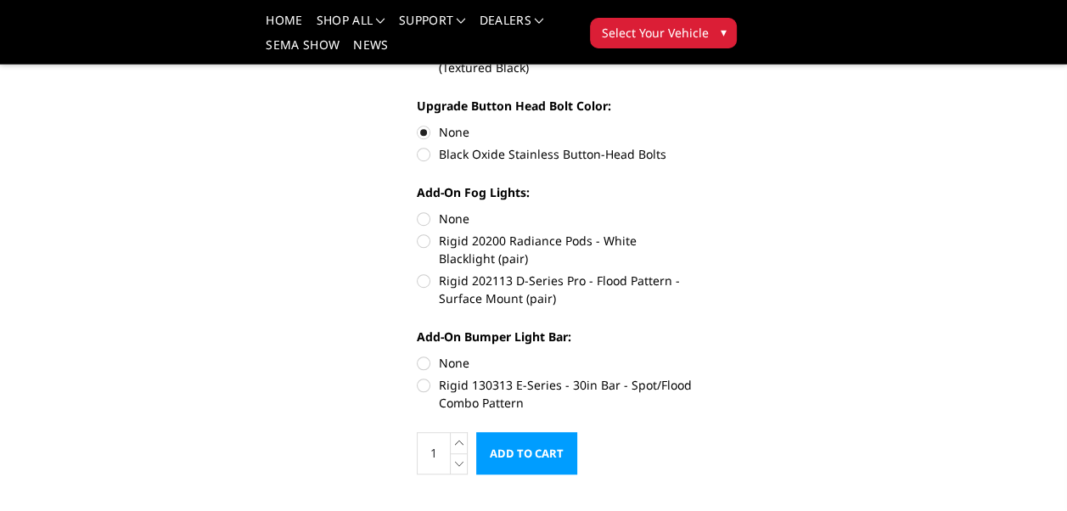
scroll to position [905, 0]
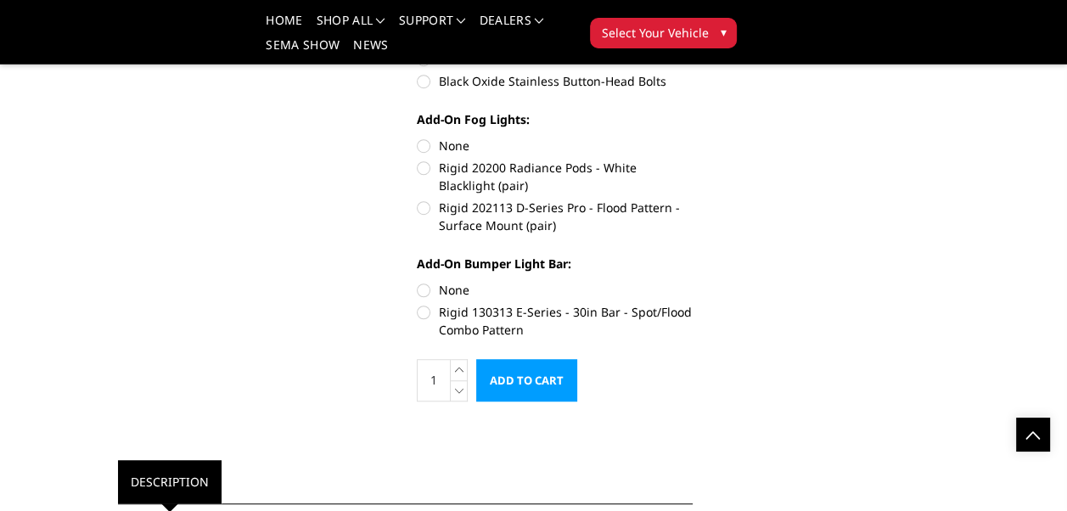
click at [423, 143] on label "None" at bounding box center [555, 146] width 276 height 18
click at [418, 138] on input "None" at bounding box center [417, 137] width 1 height 1
radio input "true"
click at [422, 289] on label "None" at bounding box center [555, 290] width 276 height 18
click at [418, 282] on input "None" at bounding box center [417, 281] width 1 height 1
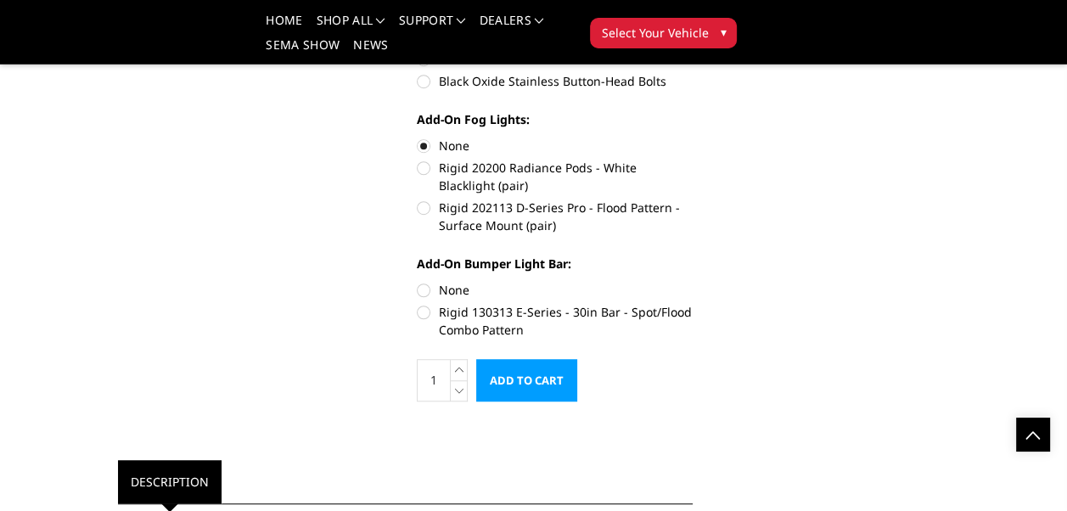
radio input "true"
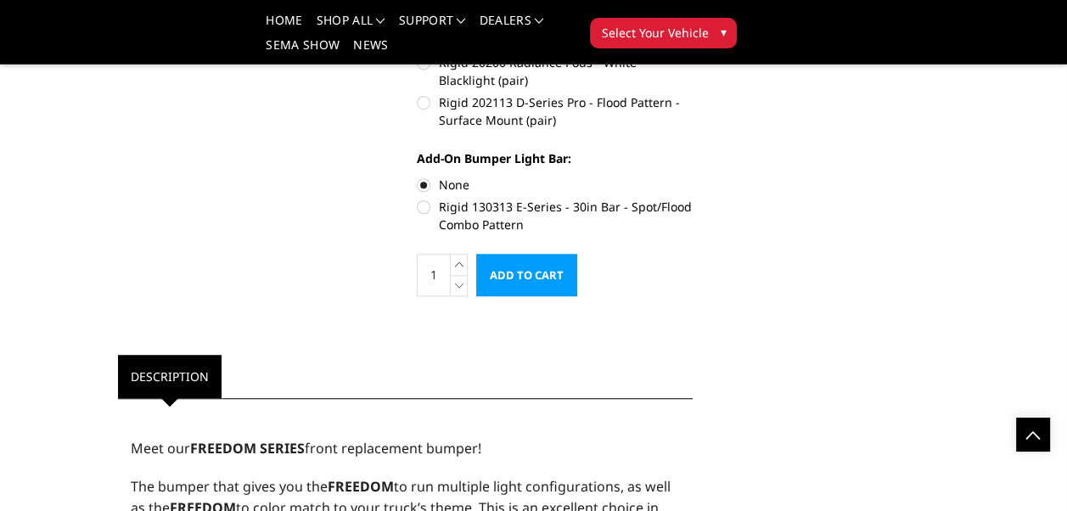
scroll to position [1019, 0]
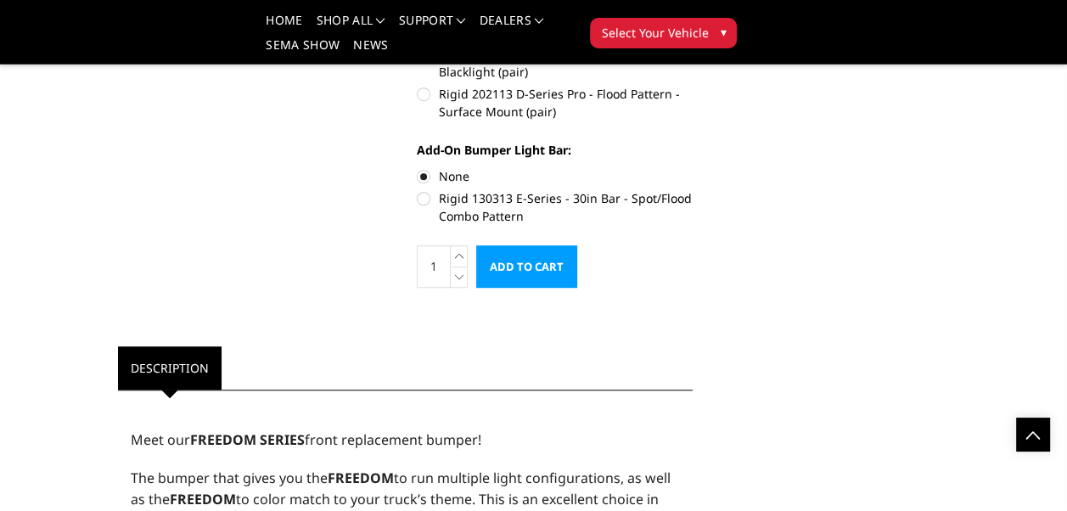
click at [537, 270] on input "Add to Cart" at bounding box center [526, 266] width 101 height 42
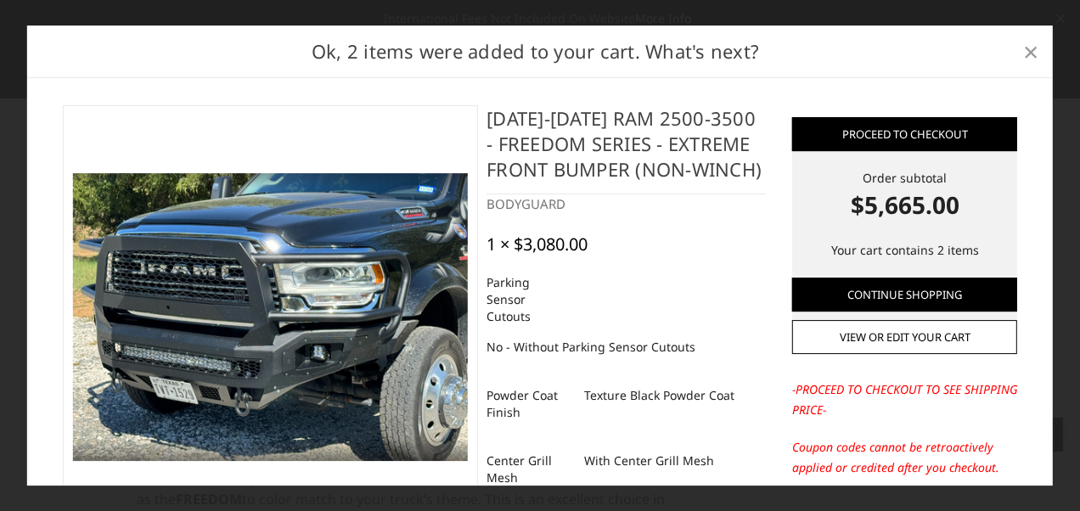
click at [1029, 55] on span "×" at bounding box center [1030, 51] width 15 height 37
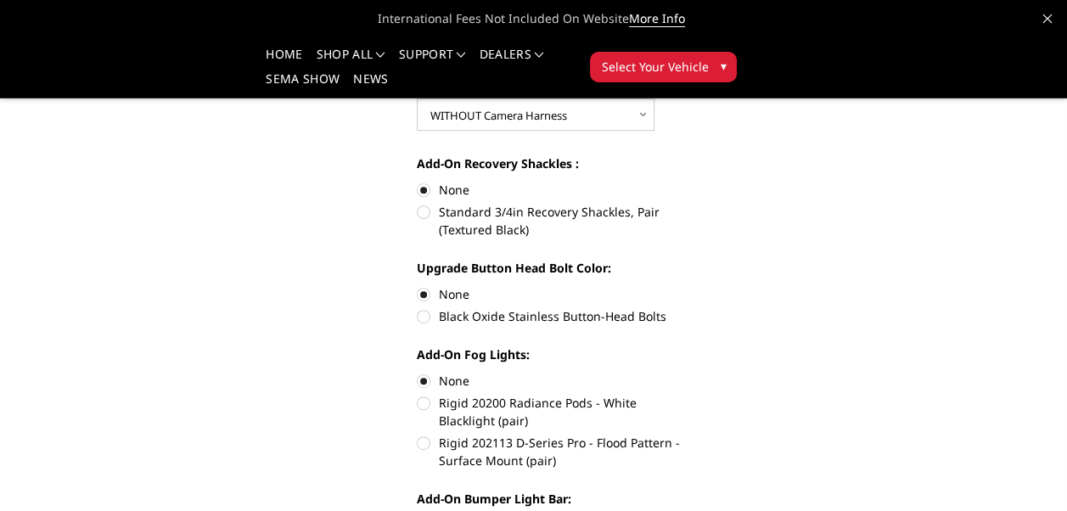
scroll to position [679, 0]
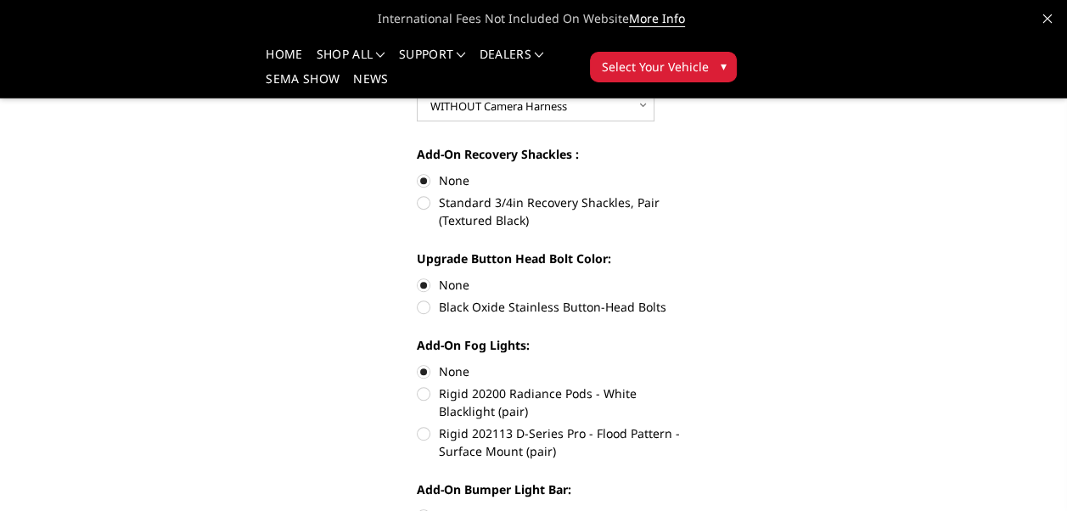
click at [424, 205] on label "Standard 3/4in Recovery Shackles, Pair (Textured Black)" at bounding box center [555, 212] width 276 height 36
click at [693, 172] on input "Standard 3/4in Recovery Shackles, Pair (Textured Black)" at bounding box center [693, 172] width 1 height 1
radio input "true"
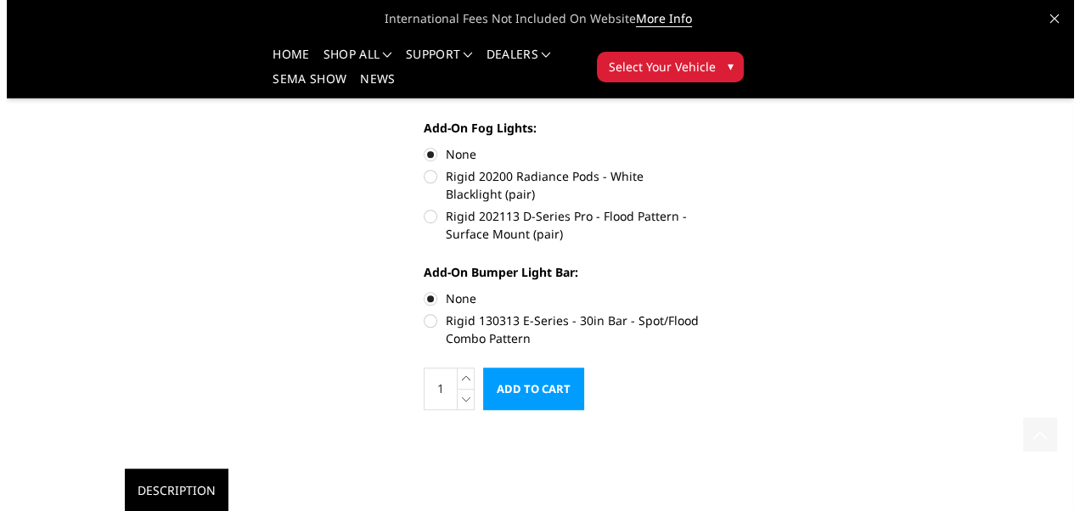
scroll to position [905, 0]
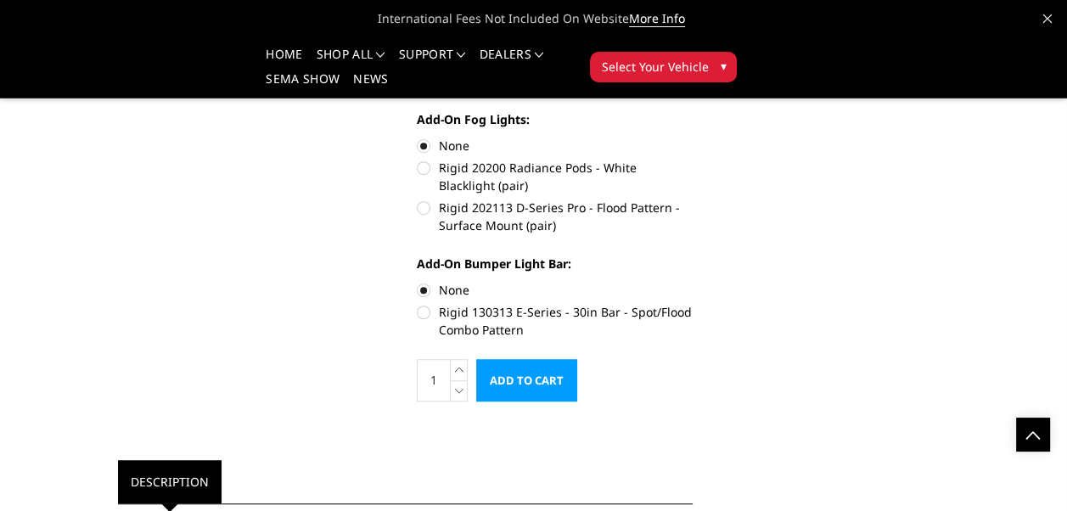
click at [516, 380] on input "Add to Cart" at bounding box center [526, 380] width 101 height 42
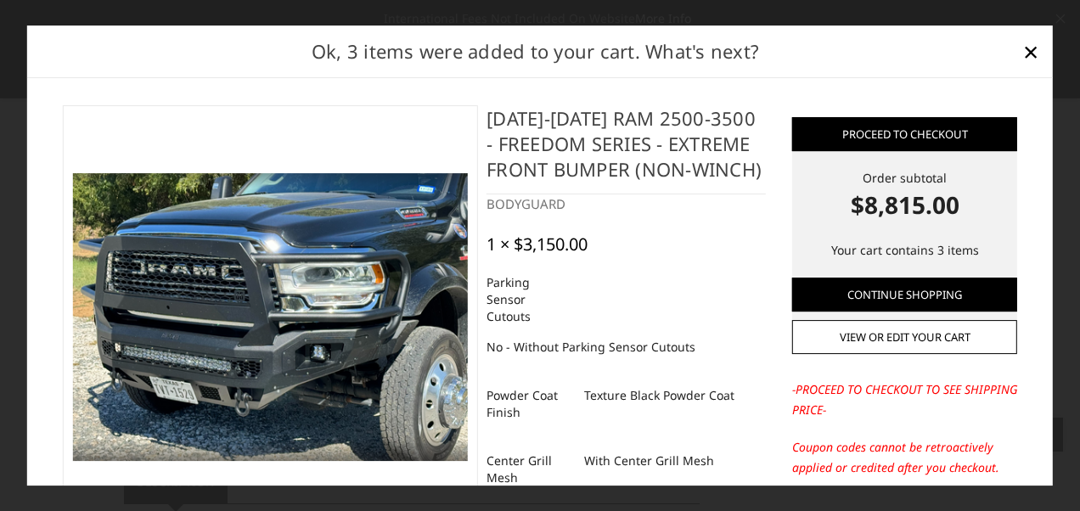
click at [201, 358] on img at bounding box center [270, 317] width 396 height 288
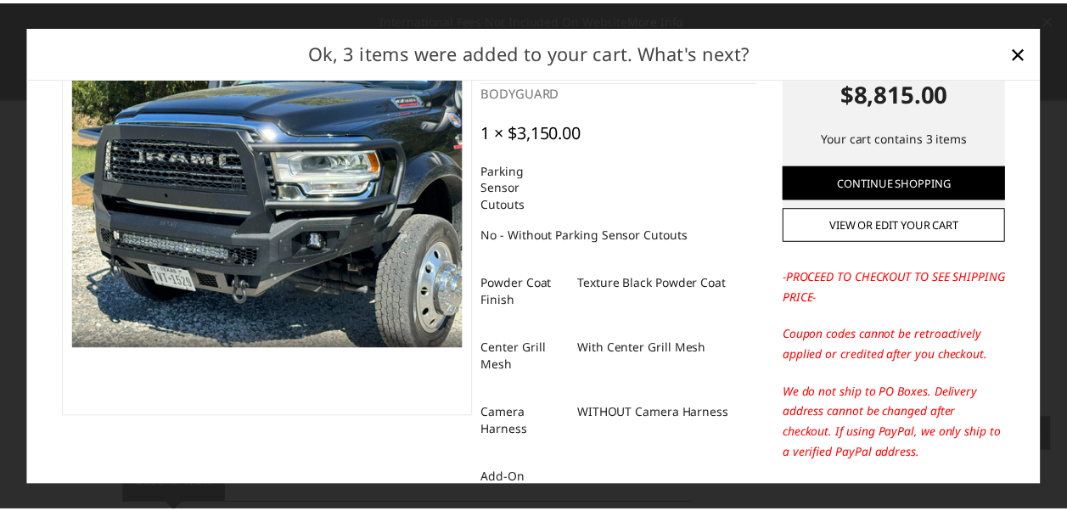
scroll to position [0, 0]
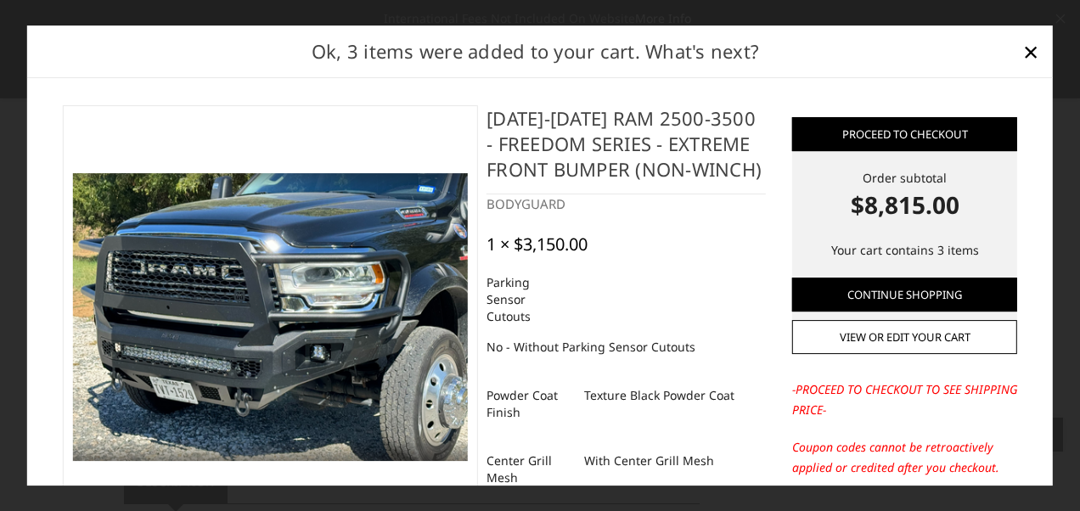
click at [211, 365] on img at bounding box center [270, 317] width 396 height 288
click at [1031, 49] on span "×" at bounding box center [1030, 51] width 15 height 37
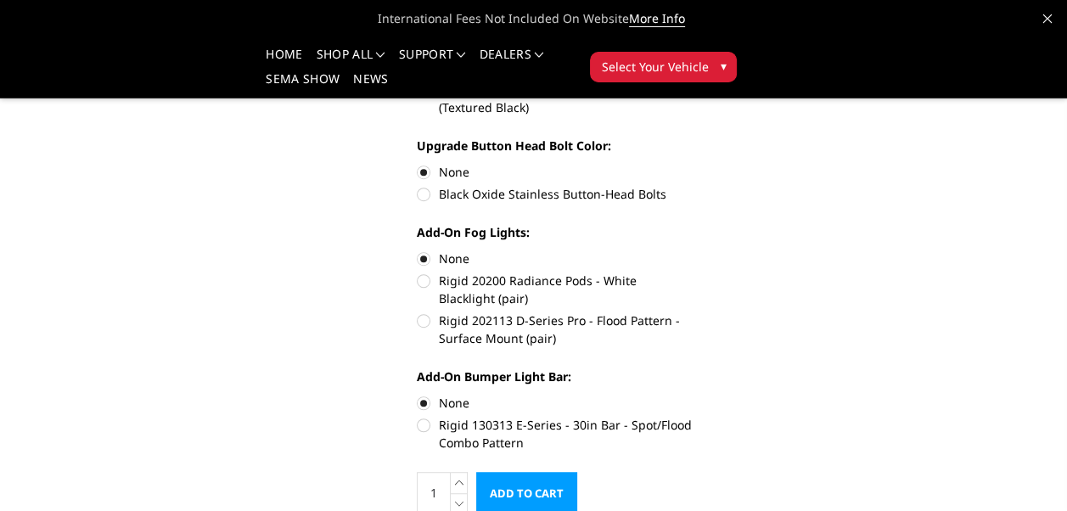
scroll to position [679, 0]
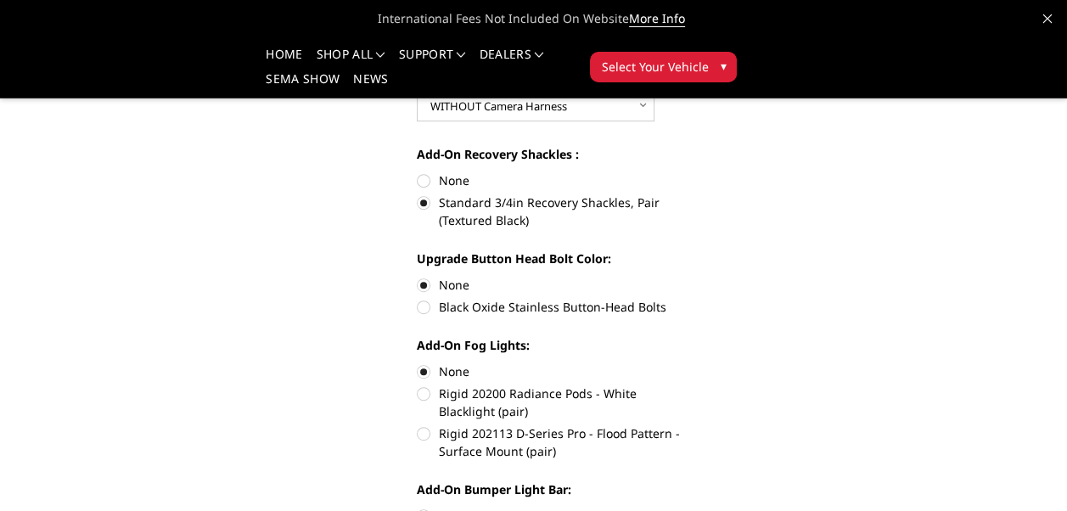
click at [424, 181] on label "None" at bounding box center [555, 181] width 276 height 18
click at [418, 172] on input "None" at bounding box center [417, 172] width 1 height 1
radio input "true"
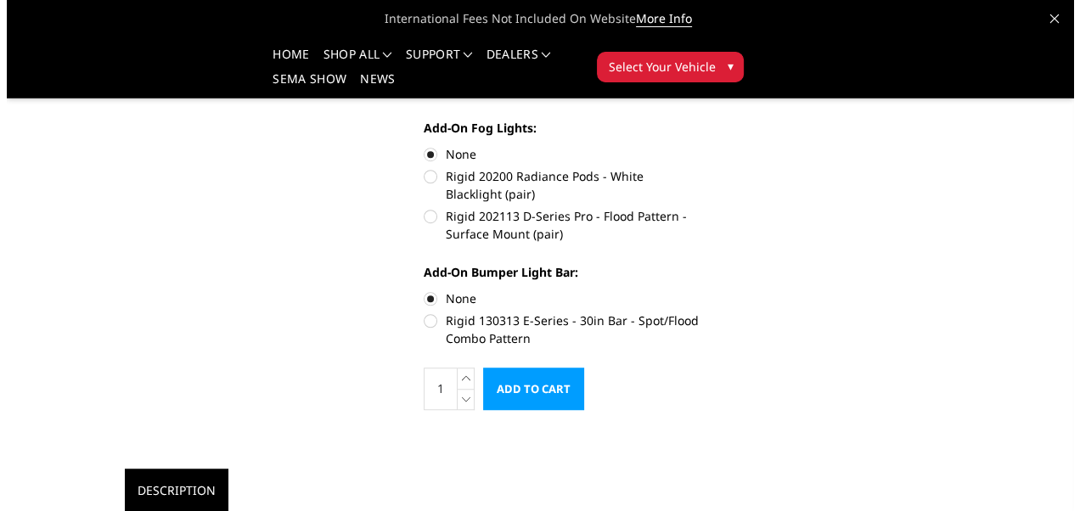
scroll to position [905, 0]
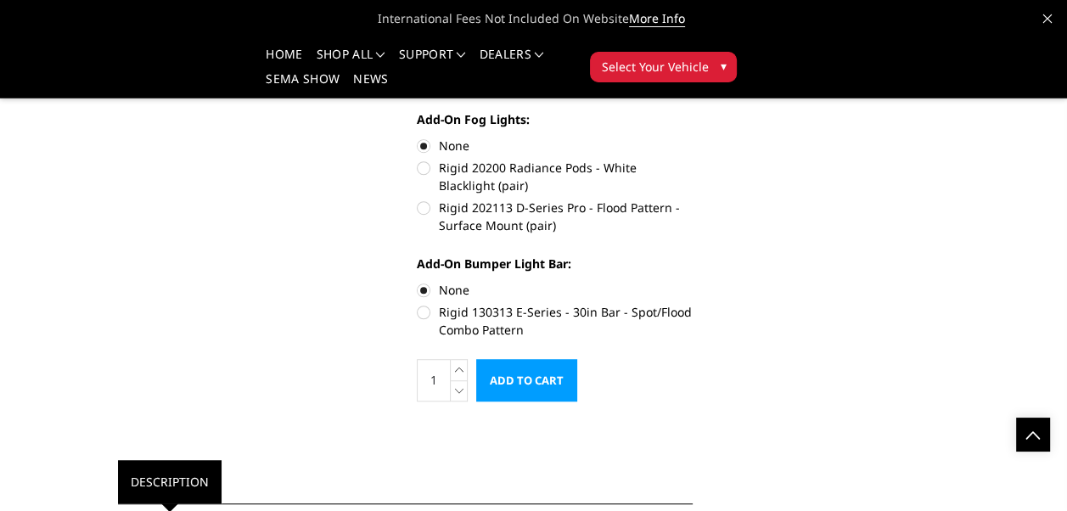
click at [421, 313] on label "Rigid 130313 E-Series - 30in Bar - Spot/Flood Combo Pattern" at bounding box center [555, 321] width 276 height 36
click at [693, 282] on input "Rigid 130313 E-Series - 30in Bar - Spot/Flood Combo Pattern" at bounding box center [693, 281] width 1 height 1
radio input "true"
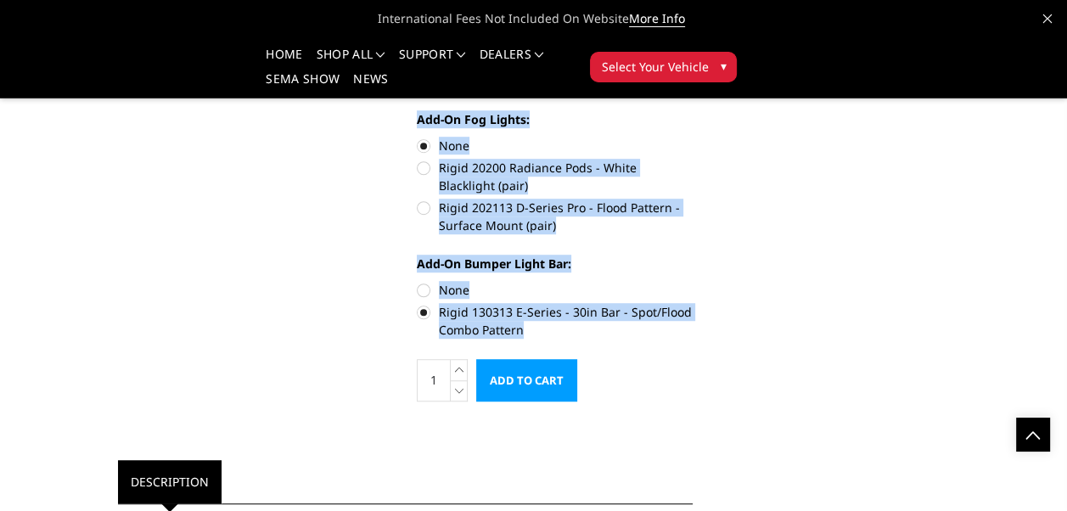
drag, startPoint x: 712, startPoint y: 313, endPoint x: 695, endPoint y: 318, distance: 17.5
click at [695, 318] on div "2019-2025 Ram 2500-3500 - Freedom Series - Extreme Front Bumper (Non-Winch) Wri…" at bounding box center [534, 434] width 856 height 2416
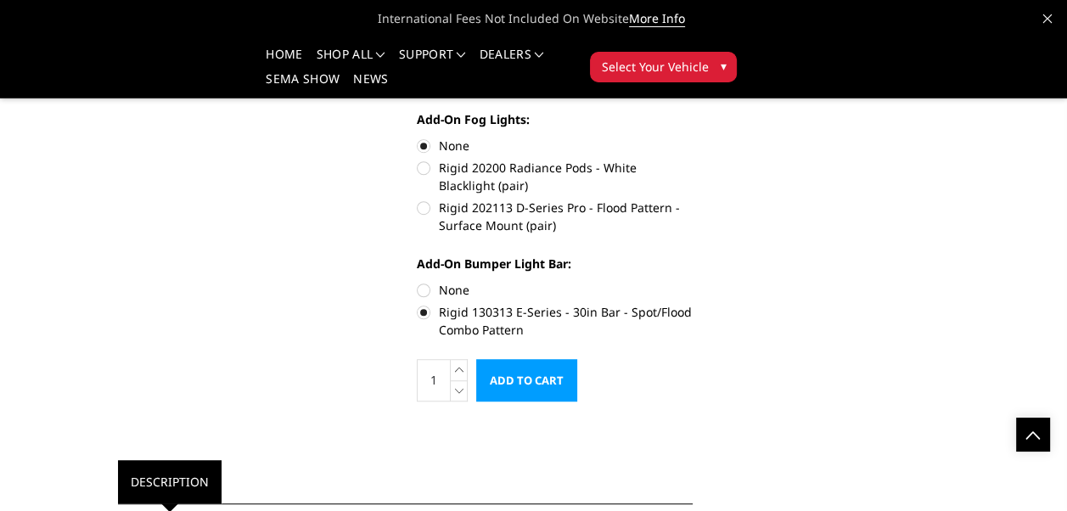
drag, startPoint x: 695, startPoint y: 318, endPoint x: 692, endPoint y: 381, distance: 63.7
drag, startPoint x: 534, startPoint y: 329, endPoint x: 436, endPoint y: 318, distance: 98.4
click at [436, 318] on label "Rigid 130313 E-Series - 30in Bar - Spot/Flood Combo Pattern" at bounding box center [555, 321] width 276 height 36
copy label "Rigid 130313 E-Series - 30in Bar - Spot/Flood Combo Pattern"
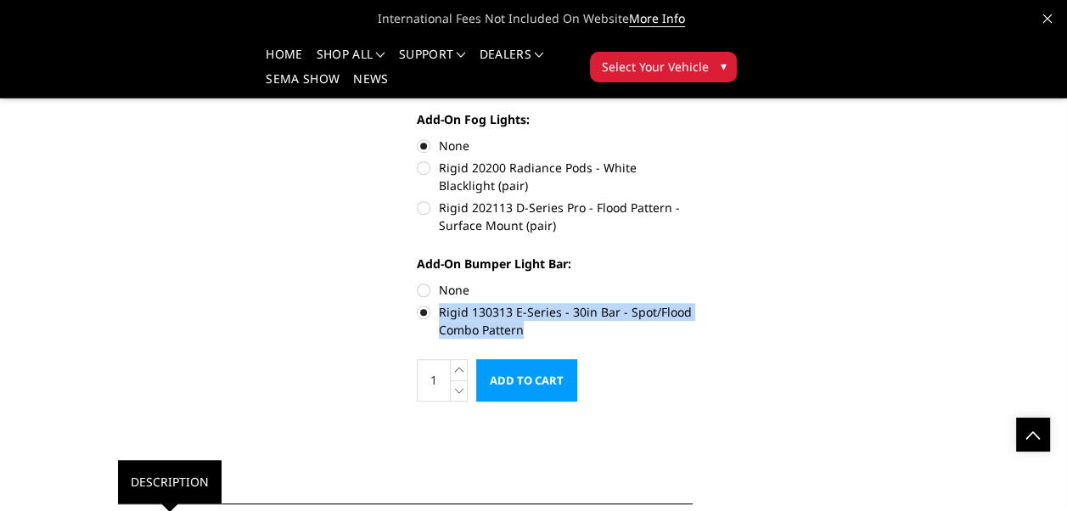
click at [532, 375] on input "Add to Cart" at bounding box center [526, 380] width 101 height 42
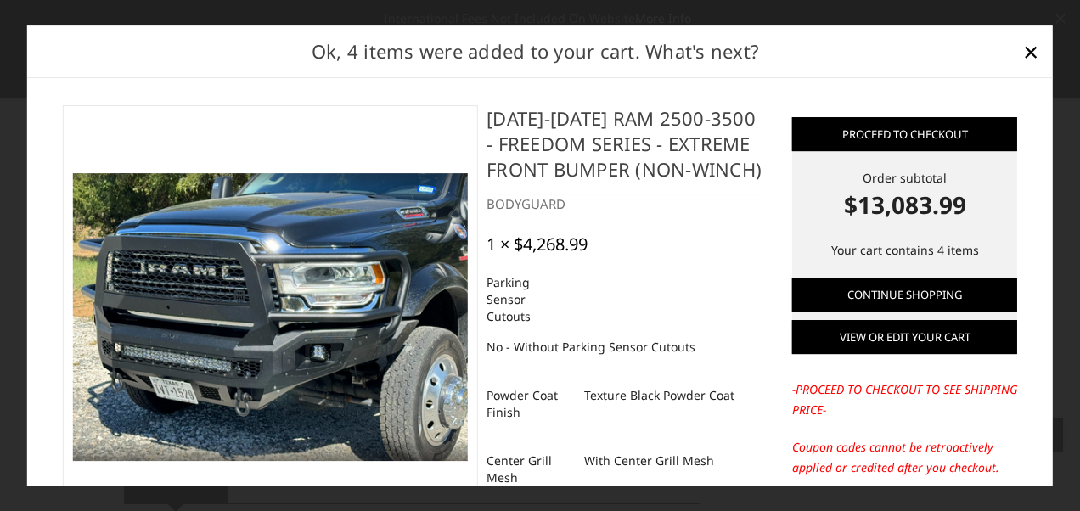
click at [900, 338] on link "View or edit your cart" at bounding box center [904, 338] width 225 height 34
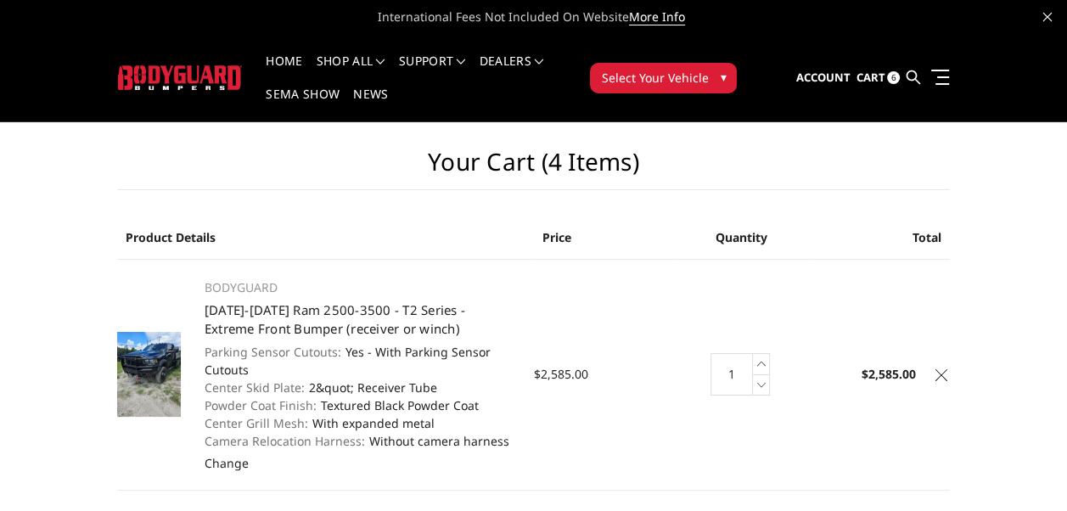
click at [157, 373] on img at bounding box center [149, 374] width 64 height 85
click at [238, 317] on link "2019-2025 Ram 2500-3500 - T2 Series - Extreme Front Bumper (receiver or winch)" at bounding box center [335, 319] width 261 height 37
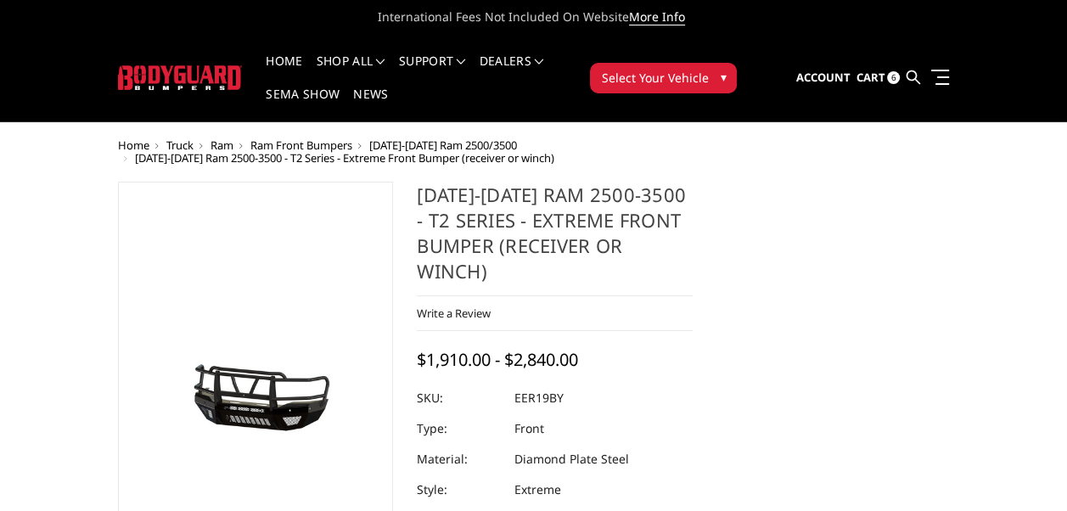
click at [1044, 14] on icon at bounding box center [1048, 17] width 8 height 8
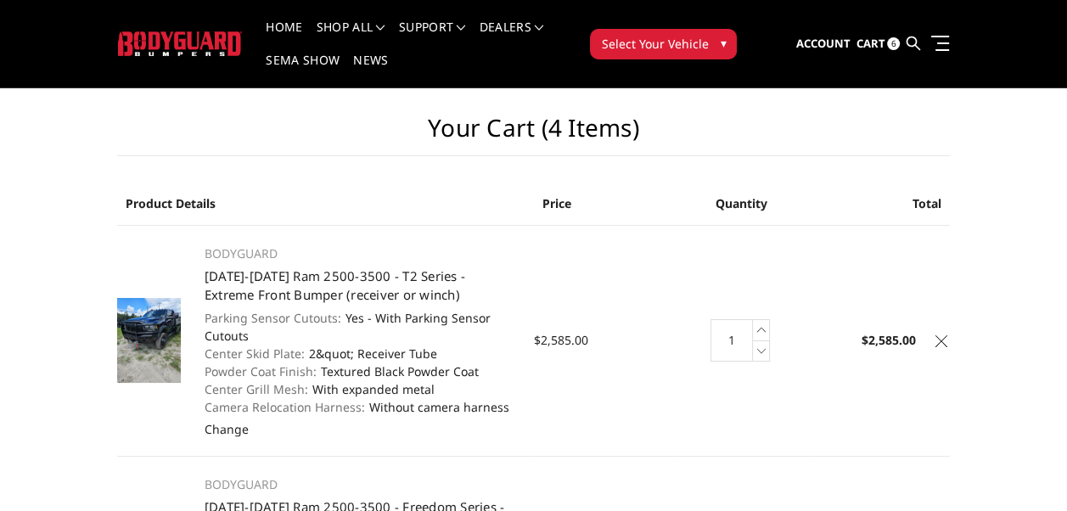
click at [941, 340] on icon at bounding box center [942, 341] width 12 height 12
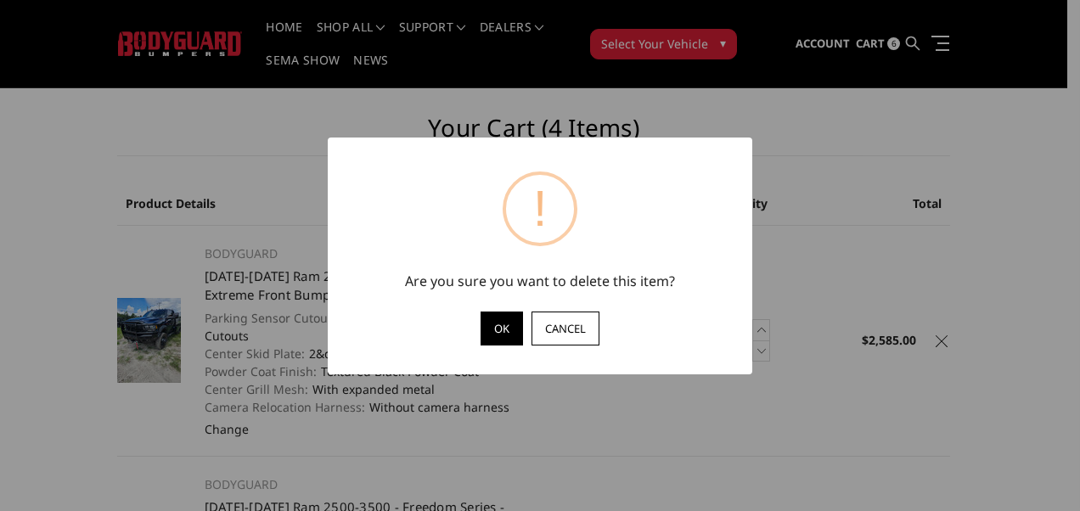
click at [504, 330] on button "OK" at bounding box center [502, 329] width 42 height 34
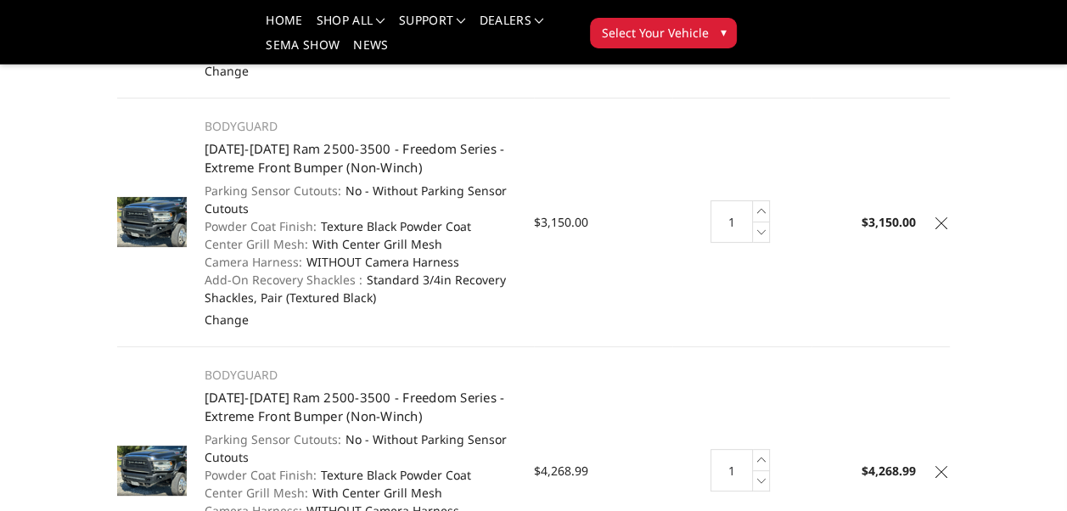
scroll to position [226, 0]
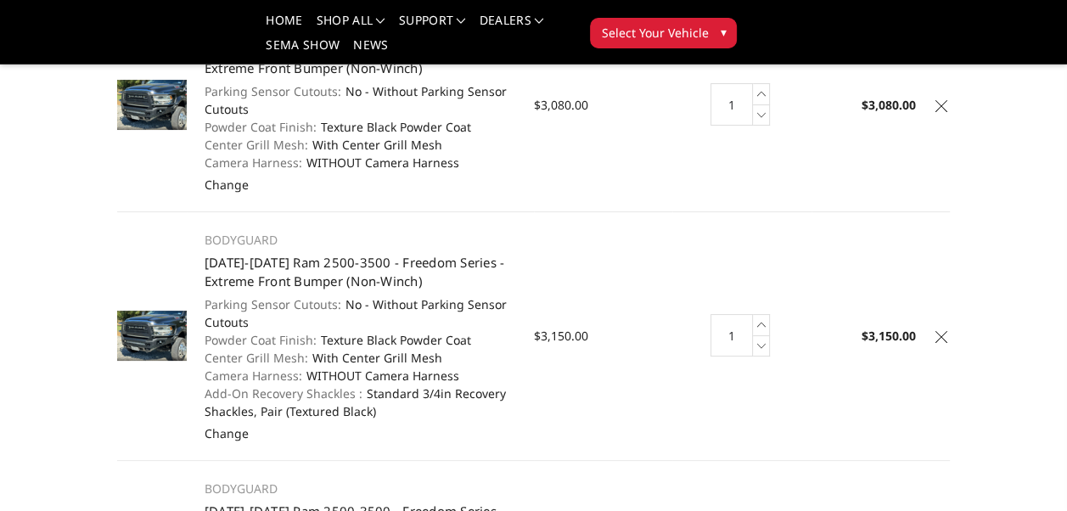
click at [939, 335] on icon at bounding box center [942, 337] width 12 height 12
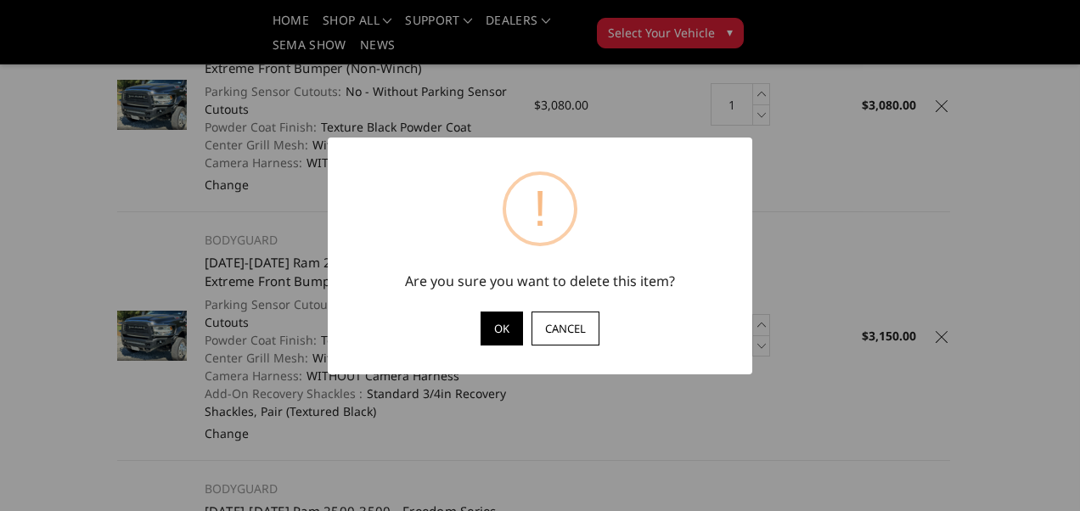
click at [497, 324] on button "OK" at bounding box center [502, 329] width 42 height 34
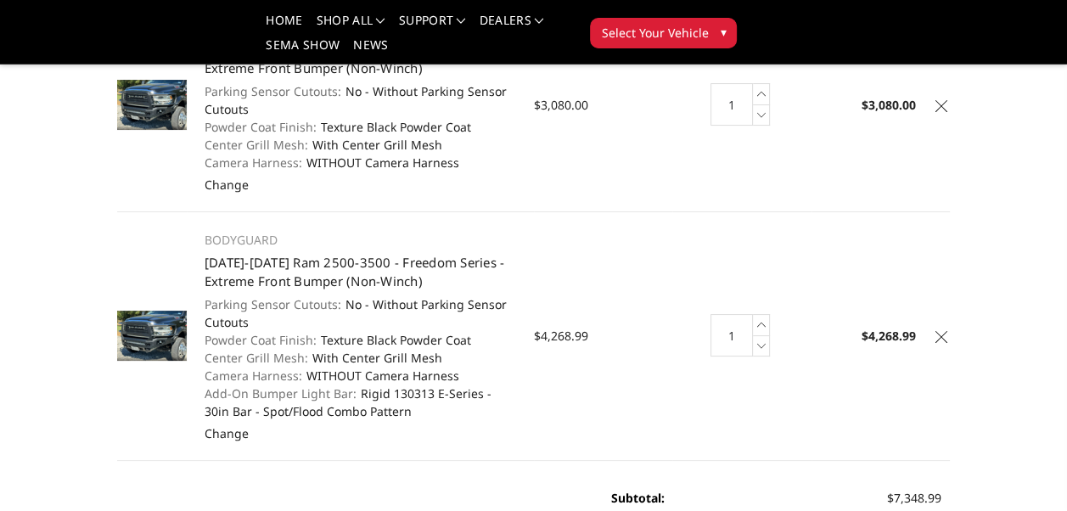
drag, startPoint x: 355, startPoint y: 391, endPoint x: 515, endPoint y: 397, distance: 159.8
click at [515, 397] on dd "Rigid 130313 E-Series - 30in Bar - Spot/Flood Combo Pattern" at bounding box center [361, 403] width 312 height 36
copy dd "Rigid 130313 E-Series - 30in"
click at [942, 333] on icon at bounding box center [942, 337] width 12 height 12
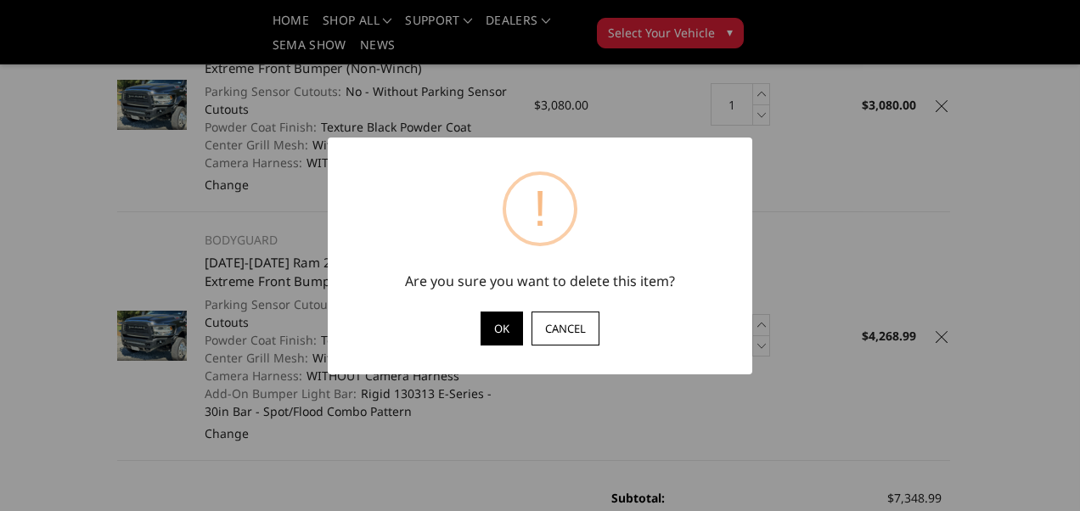
click at [504, 327] on button "OK" at bounding box center [502, 329] width 42 height 34
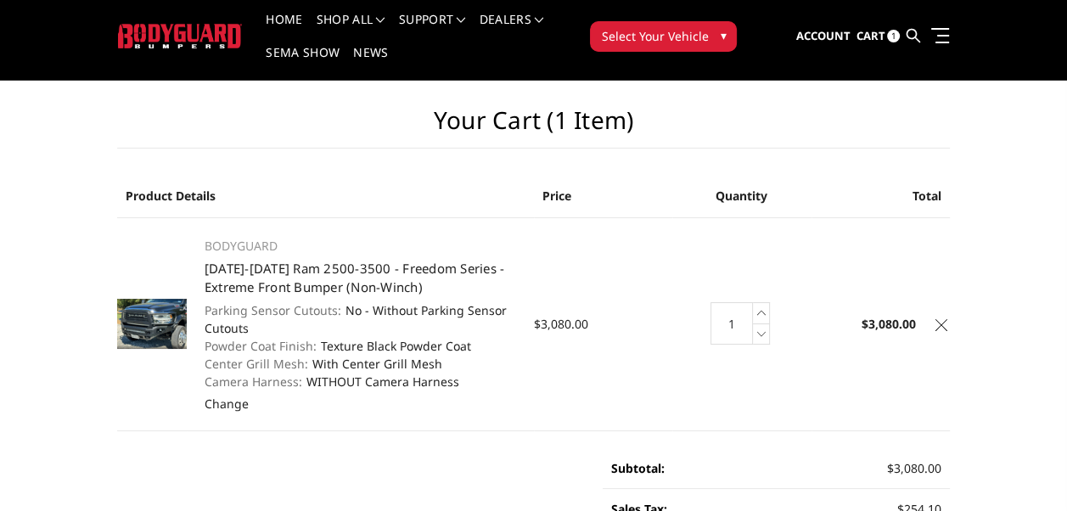
scroll to position [0, 0]
